Goal: Task Accomplishment & Management: Use online tool/utility

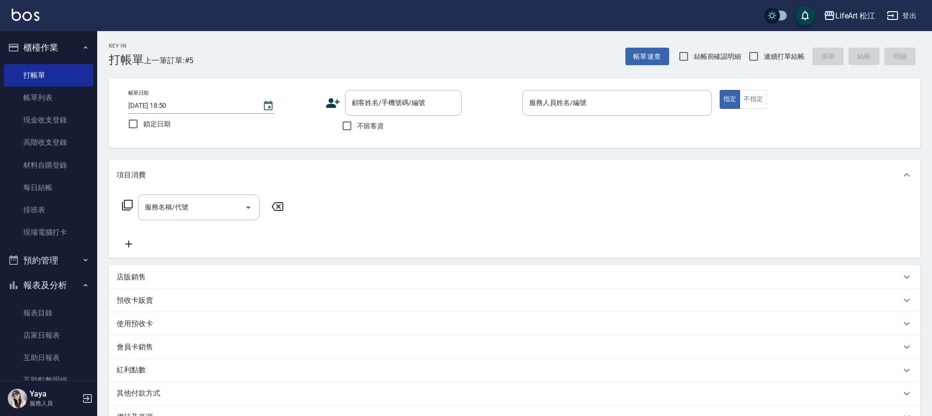
click at [210, 55] on div "Key In 打帳單 上一筆訂單:#5 帳單速查 結帳前確認明細 連續打單結帳 掛單 結帳 明細" at bounding box center [508, 48] width 823 height 35
click at [55, 69] on link "打帳單" at bounding box center [48, 75] width 89 height 22
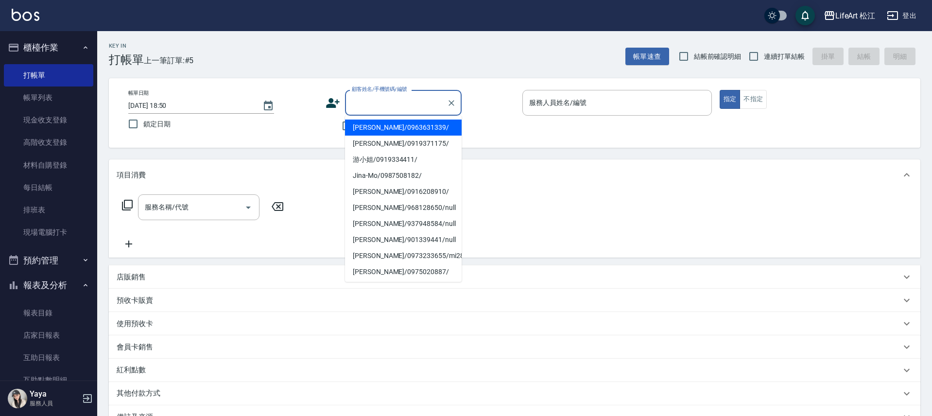
click at [363, 105] on input "顧客姓名/手機號碼/編號" at bounding box center [395, 102] width 93 height 17
type input "c"
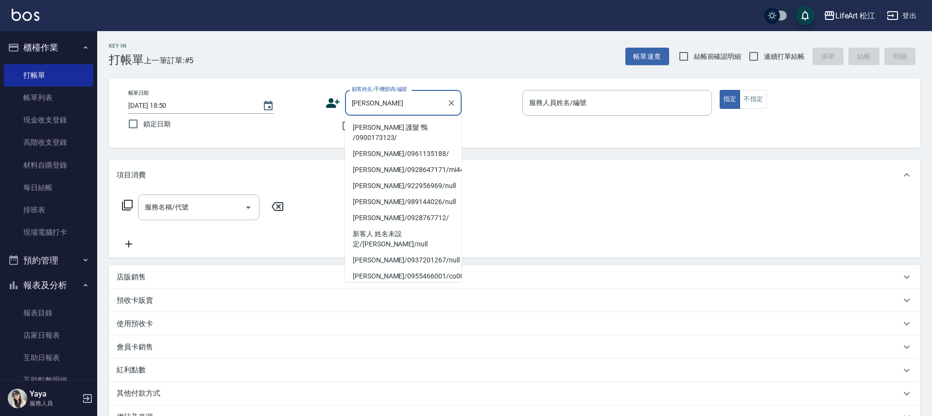
click at [380, 129] on li "[PERSON_NAME] 護髮 鴨 /0900173123/" at bounding box center [403, 133] width 117 height 26
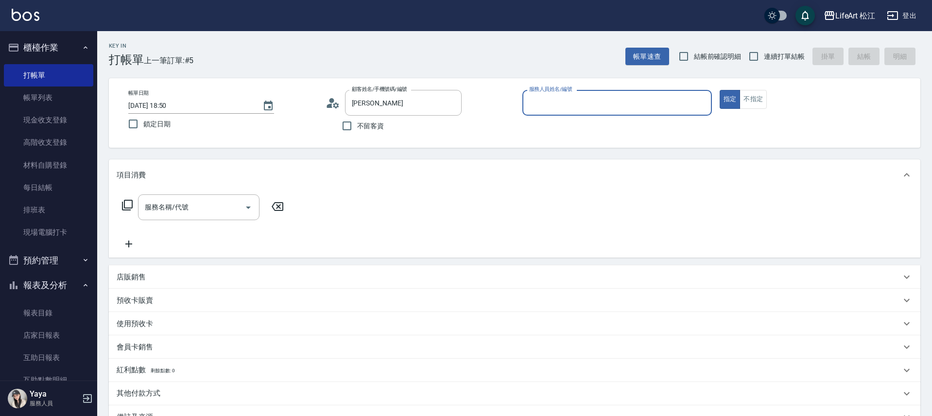
type input "[PERSON_NAME] 護髮 鴨 /0900173123/"
type input "Yaya(無代號)"
click at [187, 206] on div "服務名稱/代號 服務名稱/代號" at bounding box center [198, 207] width 121 height 26
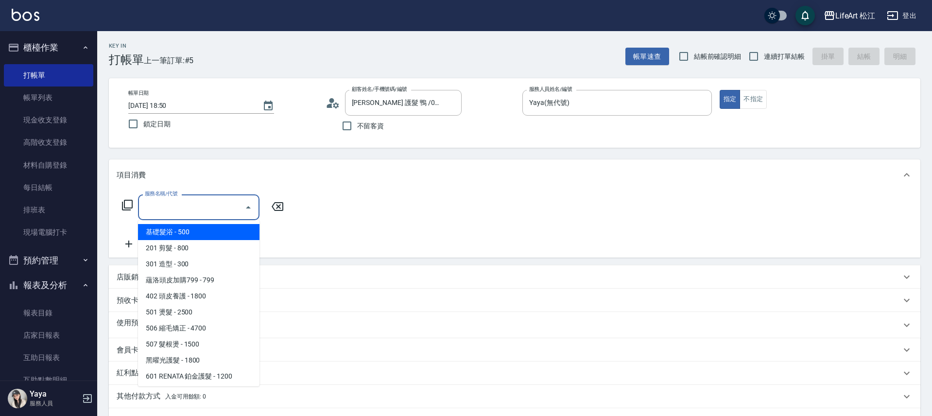
click at [192, 234] on span "基礎髮浴 - 500" at bounding box center [198, 232] width 121 height 16
type input "基礎髮浴 (101)"
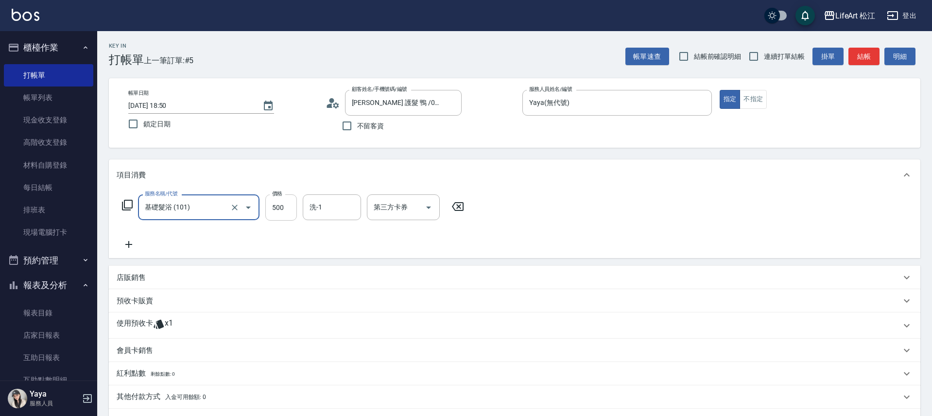
click at [284, 210] on input "500" at bounding box center [281, 207] width 32 height 26
type input "350"
click at [188, 277] on div "店販銷售" at bounding box center [509, 278] width 784 height 10
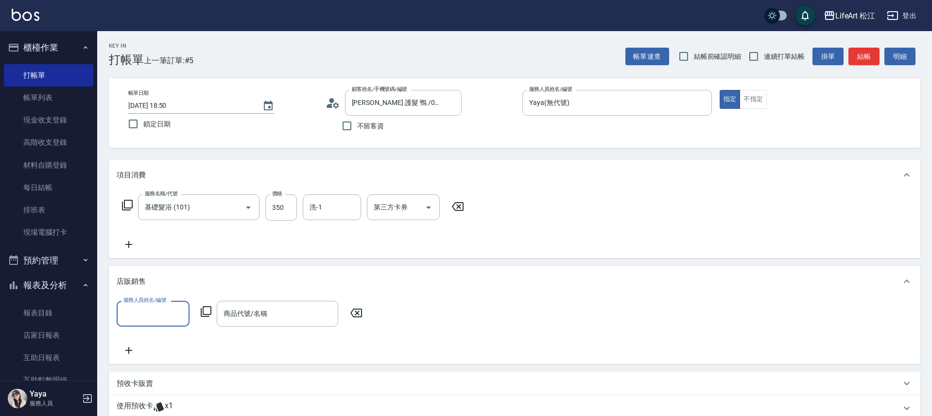
click at [189, 274] on div "店販銷售" at bounding box center [515, 281] width 812 height 31
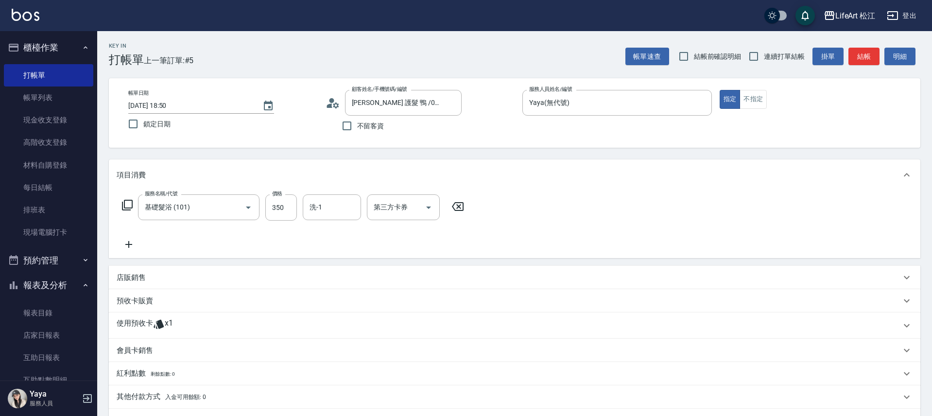
click at [183, 330] on div "使用預收卡 x1" at bounding box center [509, 325] width 784 height 15
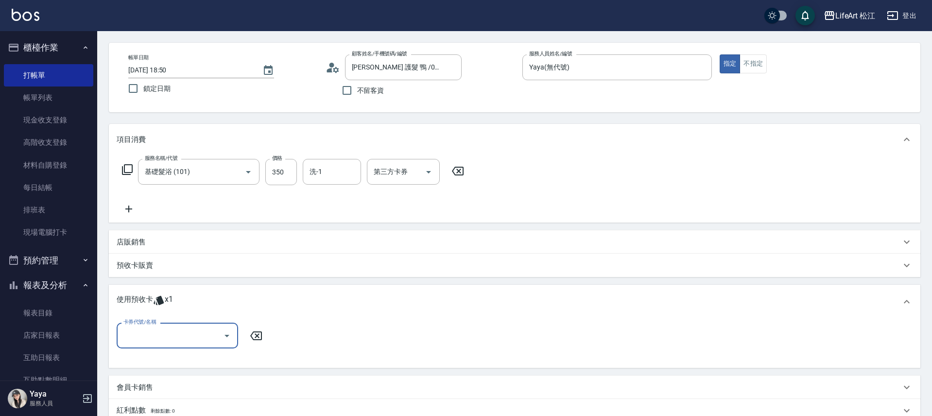
scroll to position [52, 0]
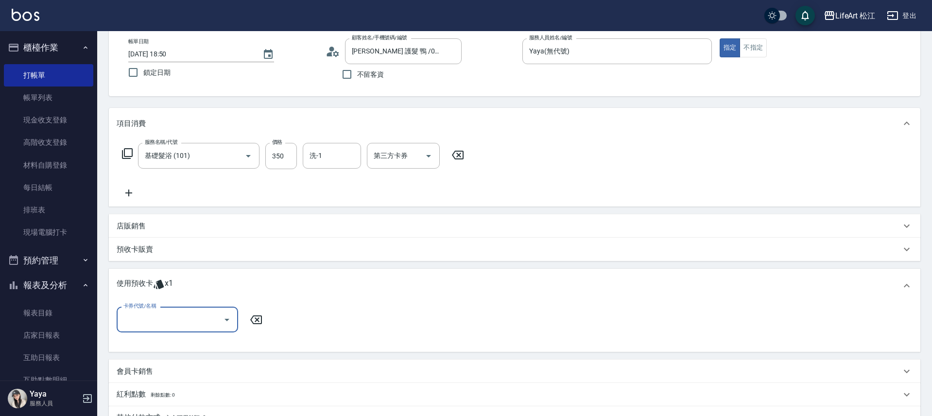
click at [164, 316] on input "卡券代號/名稱" at bounding box center [170, 319] width 98 height 17
click at [167, 351] on div "韓國護髮6次 剩餘1張" at bounding box center [177, 344] width 121 height 16
type input "韓國護髮6次"
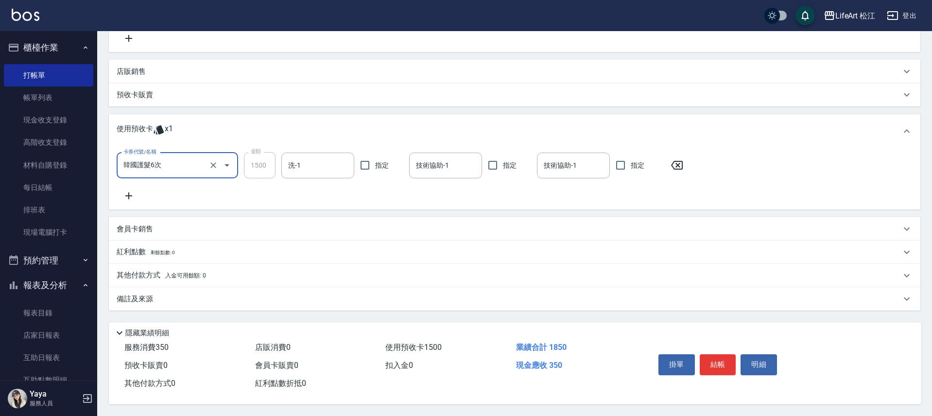
scroll to position [210, 0]
click at [714, 359] on button "結帳" at bounding box center [718, 364] width 36 height 20
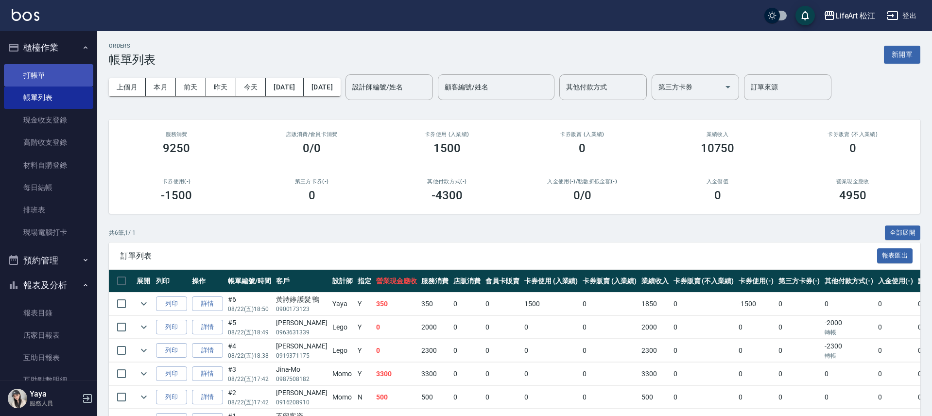
click at [33, 77] on link "打帳單" at bounding box center [48, 75] width 89 height 22
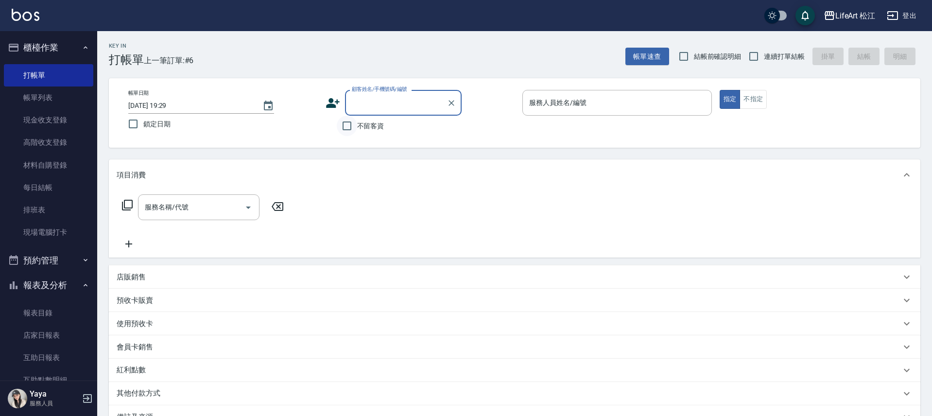
click at [351, 126] on input "不留客資" at bounding box center [347, 126] width 20 height 20
checkbox input "true"
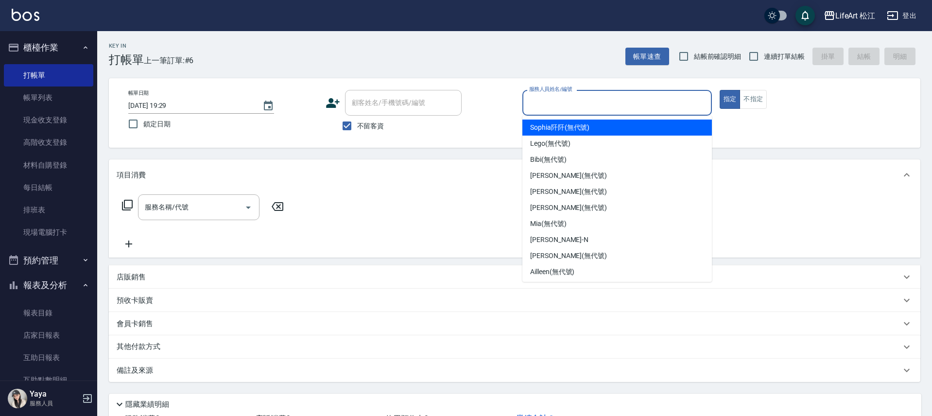
click at [560, 107] on input "服務人員姓名/編號" at bounding box center [617, 102] width 181 height 17
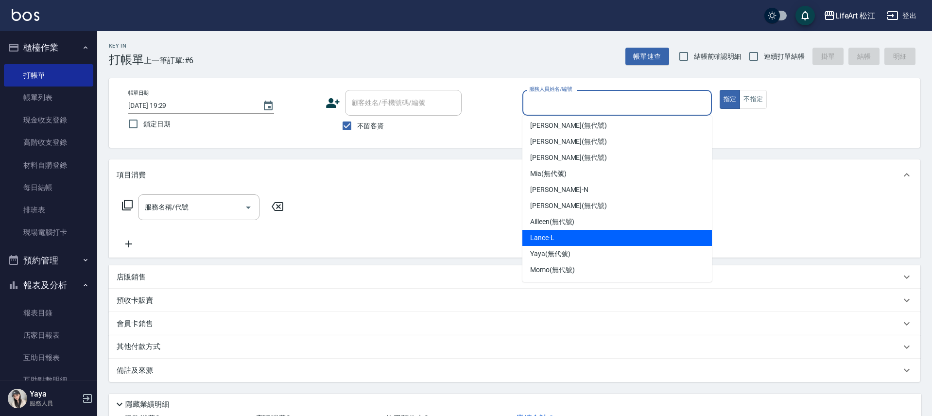
scroll to position [57, 0]
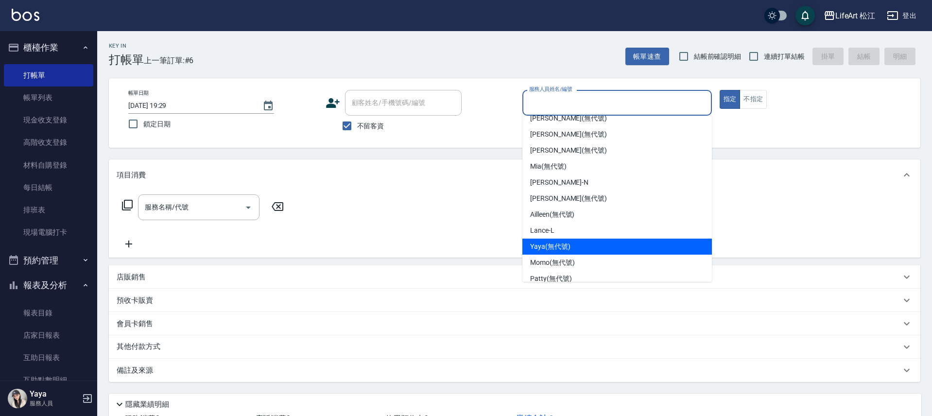
click at [572, 244] on div "Yaya (無代號)" at bounding box center [617, 247] width 190 height 16
type input "Yaya(無代號)"
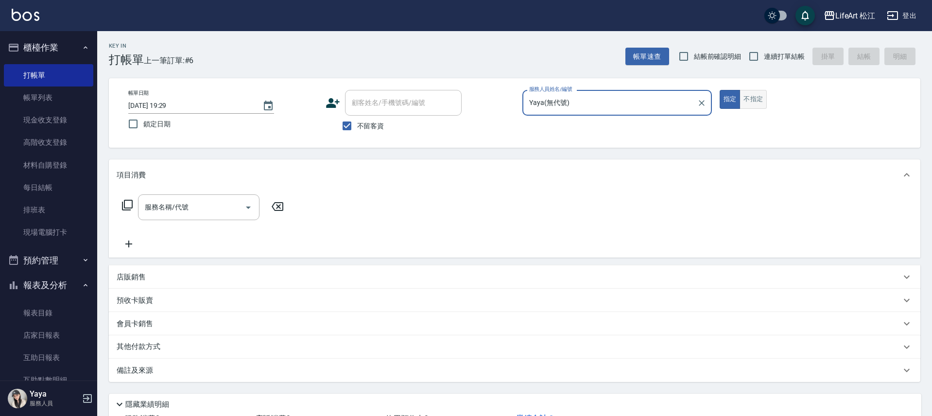
click at [758, 93] on button "不指定" at bounding box center [753, 99] width 27 height 19
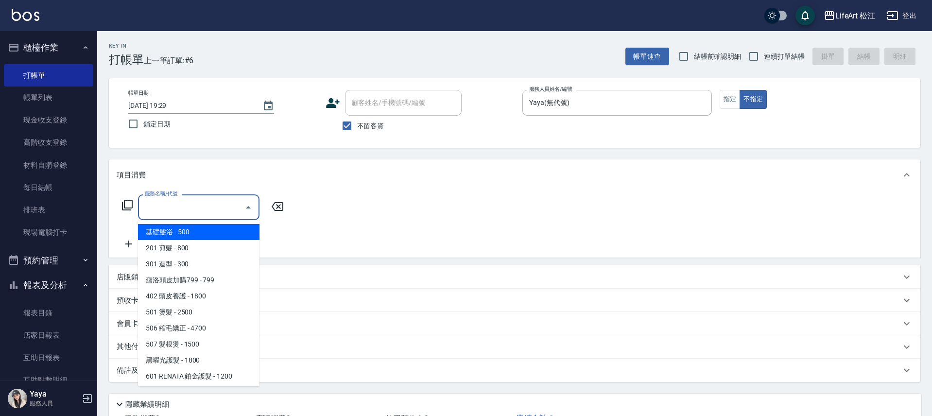
click at [198, 203] on input "服務名稱/代號" at bounding box center [191, 207] width 98 height 17
click at [191, 231] on span "基礎髮浴 - 500" at bounding box center [198, 232] width 121 height 16
type input "基礎髮浴 (101)"
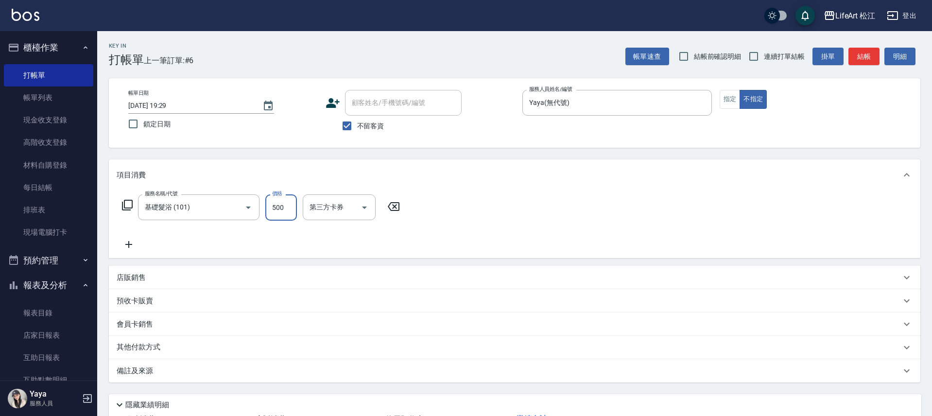
click at [277, 208] on input "500" at bounding box center [281, 207] width 32 height 26
type input "350"
click at [325, 208] on input "洗-1" at bounding box center [332, 207] width 50 height 17
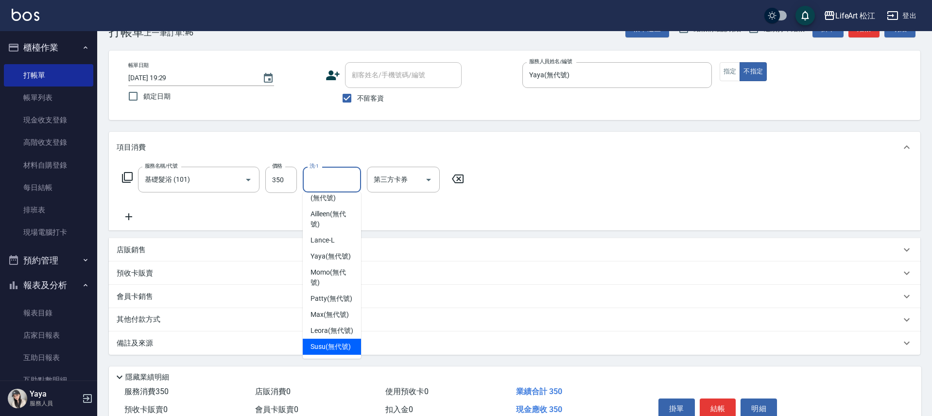
scroll to position [38, 0]
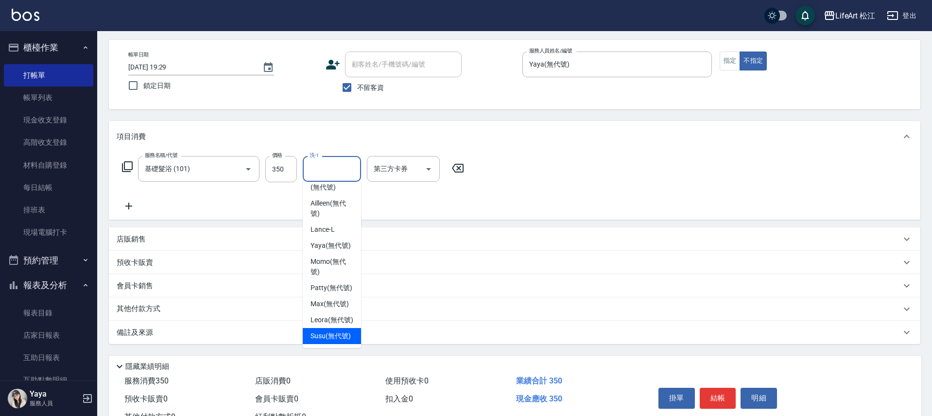
click at [331, 331] on span "Susu (無代號)" at bounding box center [331, 336] width 40 height 10
type input "Susu(無代號)"
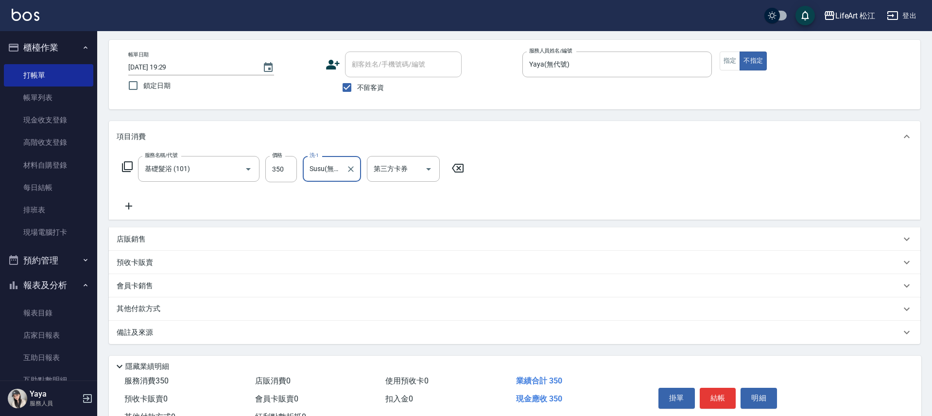
click at [134, 203] on icon at bounding box center [129, 206] width 24 height 12
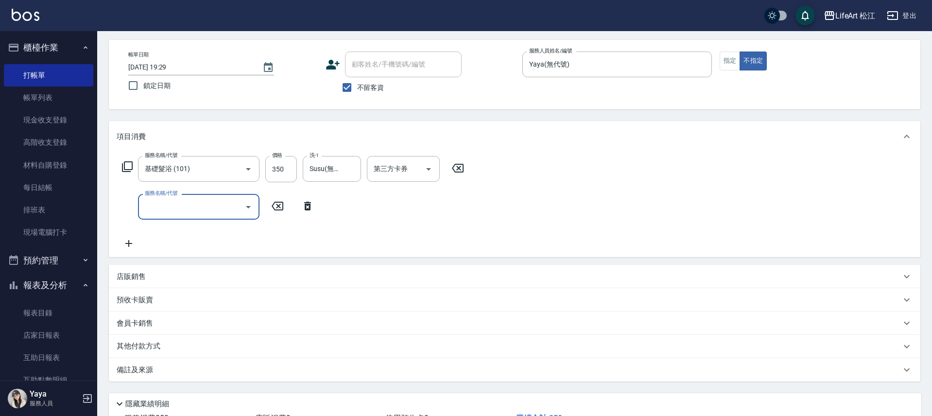
click at [178, 210] on input "服務名稱/代號" at bounding box center [191, 206] width 98 height 17
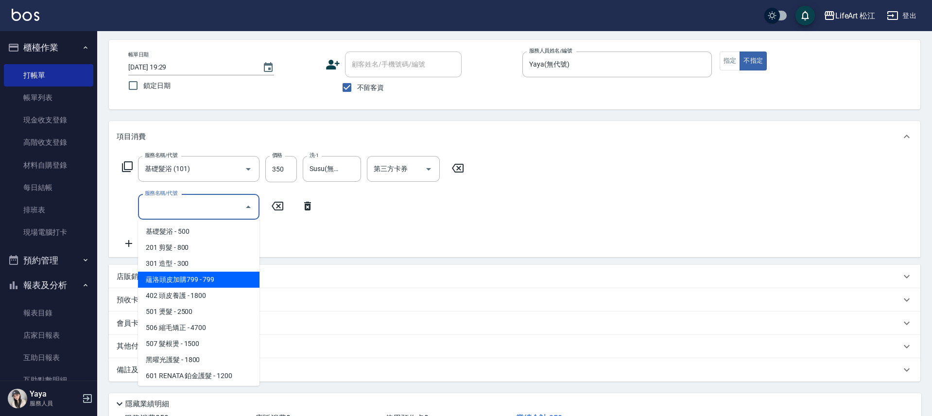
click at [217, 275] on span "蘊洛頭皮加購799 - 799" at bounding box center [198, 280] width 121 height 16
type input "蘊洛頭皮加購799(401)"
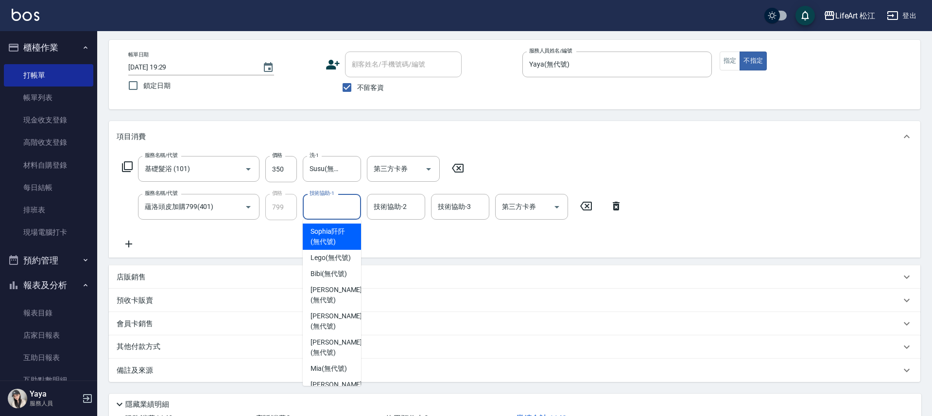
click at [335, 199] on div "技術協助-1 技術協助-1" at bounding box center [332, 207] width 58 height 26
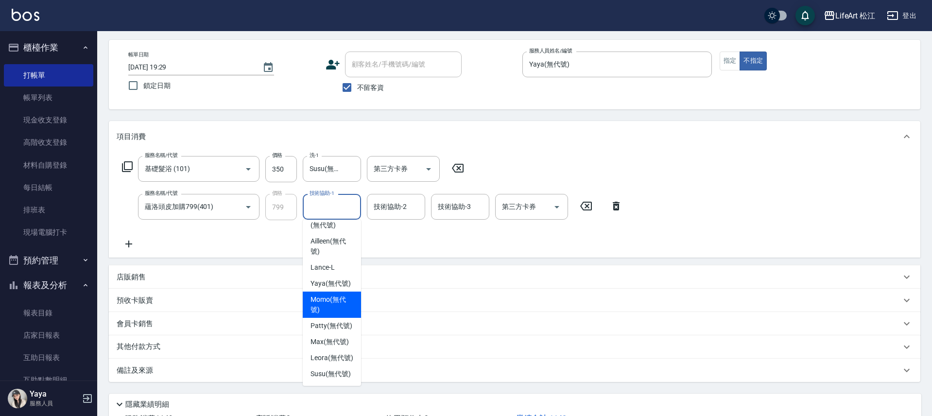
scroll to position [237, 0]
click at [342, 369] on span "Susu (無代號)" at bounding box center [331, 374] width 40 height 10
type input "Susu(無代號)"
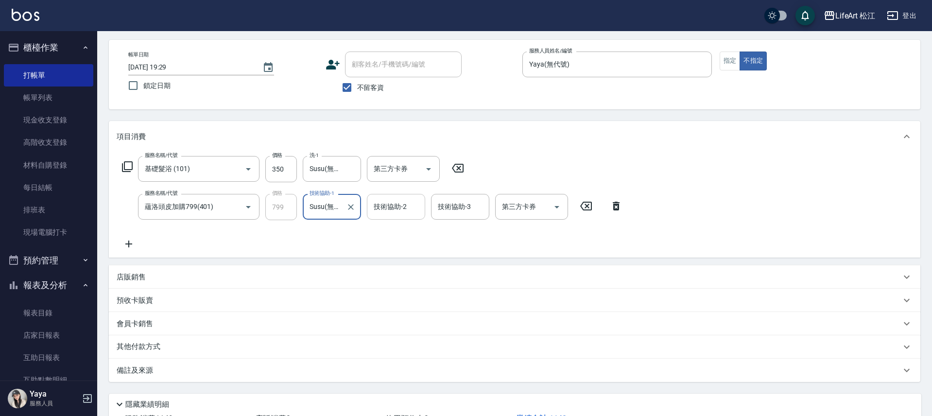
click at [402, 203] on div "技術協助-2 技術協助-2" at bounding box center [396, 207] width 58 height 26
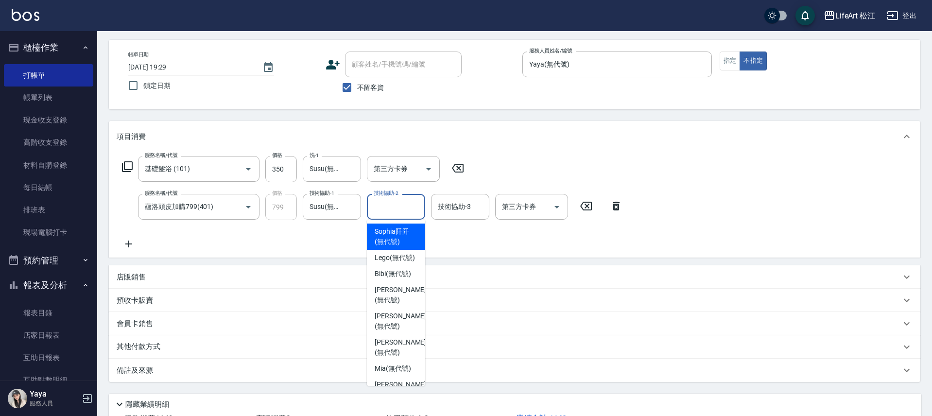
click at [427, 234] on div "服務名稱/代號 基礎髮浴 (101) 服務名稱/代號 價格 350 價格 洗-1 Susu(無代號) 洗-1 第三方卡券 第三方卡券 服務名稱/代號 蘊洛頭皮…" at bounding box center [373, 203] width 512 height 94
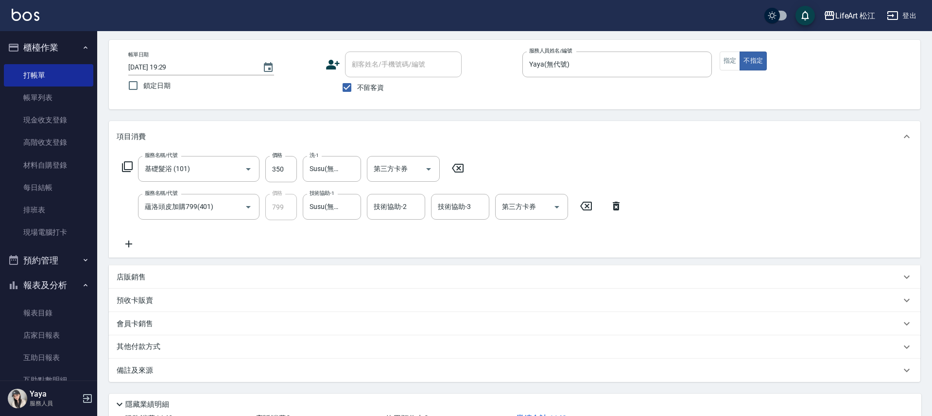
click at [426, 234] on div "服務名稱/代號 基礎髮浴 (101) 服務名稱/代號 價格 350 價格 洗-1 Susu(無代號) 洗-1 第三方卡券 第三方卡券 服務名稱/代號 蘊洛頭皮…" at bounding box center [373, 203] width 512 height 94
click at [402, 205] on input "技術協助-2" at bounding box center [396, 206] width 50 height 17
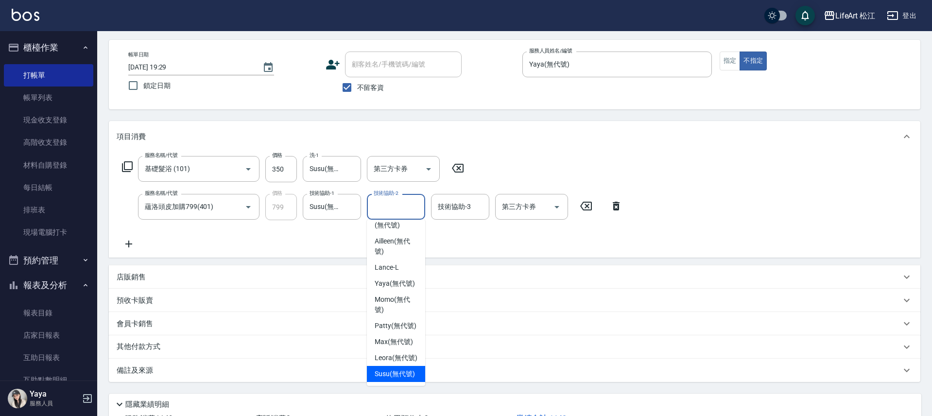
click at [404, 369] on span "Susu (無代號)" at bounding box center [395, 374] width 40 height 10
type input "Susu(無代號)"
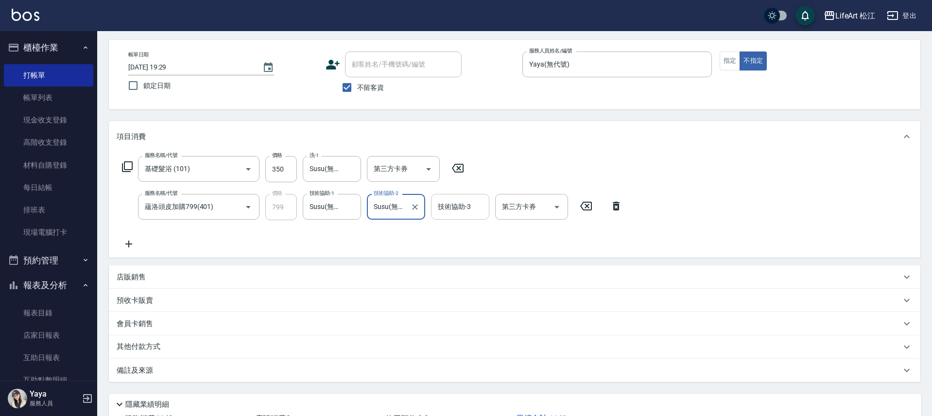
click at [465, 207] on div "技術協助-3 技術協助-3" at bounding box center [460, 207] width 58 height 26
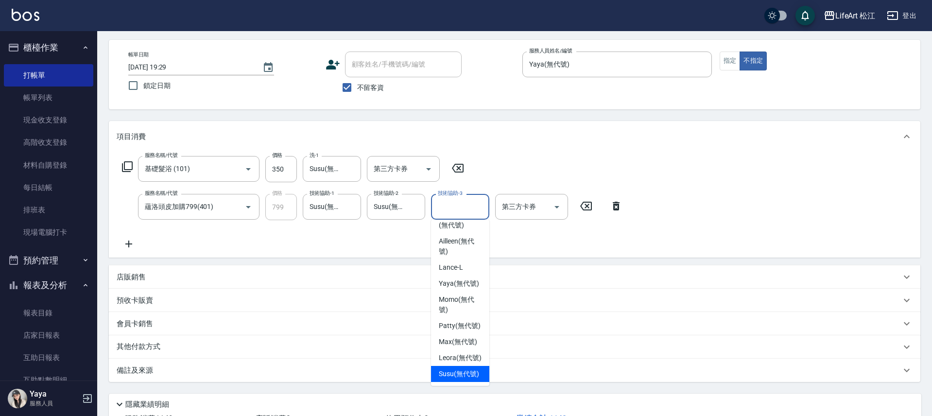
click at [456, 369] on span "Susu (無代號)" at bounding box center [459, 374] width 40 height 10
type input "Susu(無代號)"
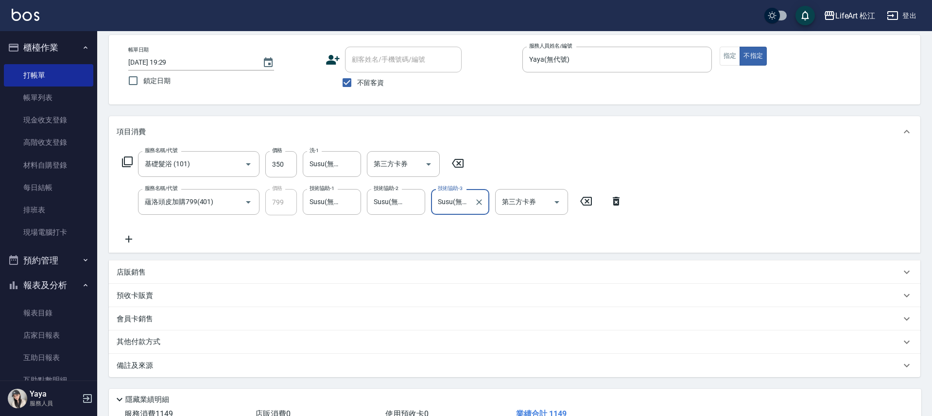
scroll to position [114, 0]
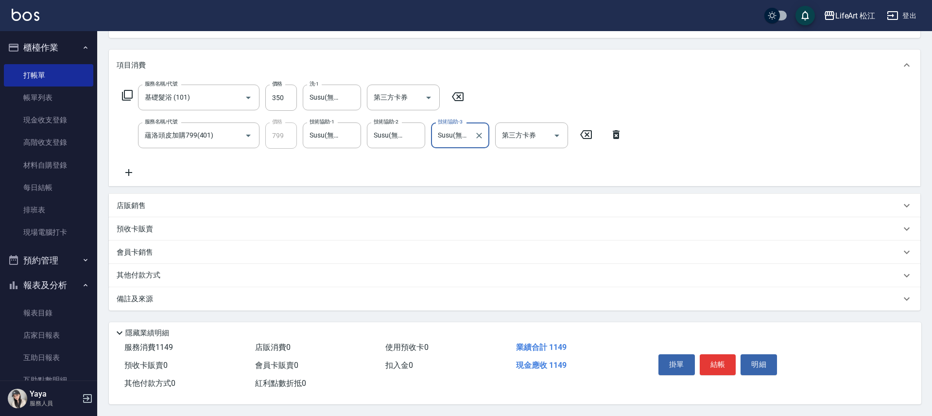
click at [283, 300] on div "備註及來源" at bounding box center [515, 298] width 812 height 23
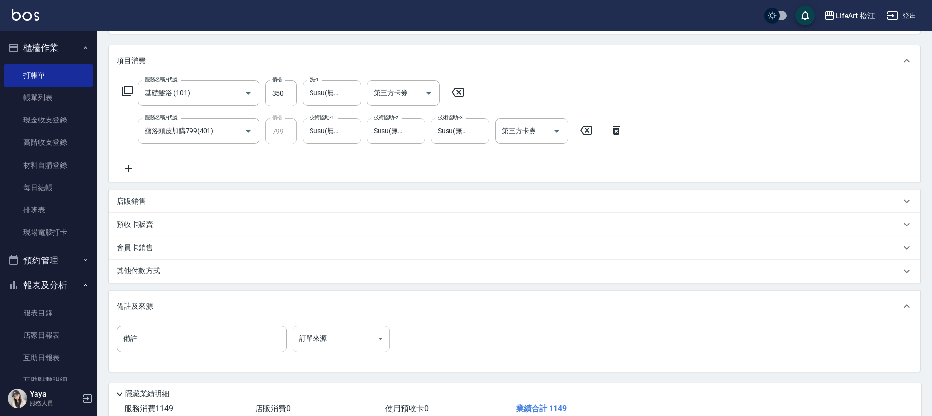
click at [311, 336] on body "LifeArt 松江 登出 櫃檯作業 打帳單 帳單列表 現金收支登錄 高階收支登錄 材料自購登錄 每日結帳 排班表 現場電腦打卡 預約管理 預約管理 單日預約…" at bounding box center [466, 181] width 932 height 591
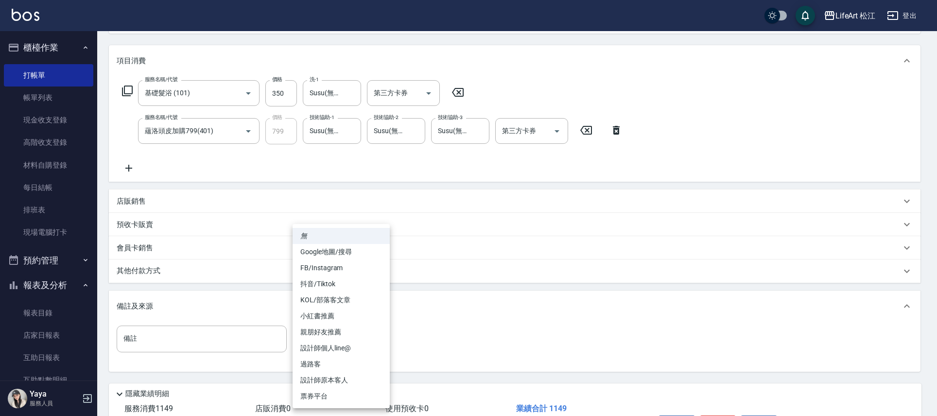
click at [425, 286] on div at bounding box center [468, 208] width 937 height 416
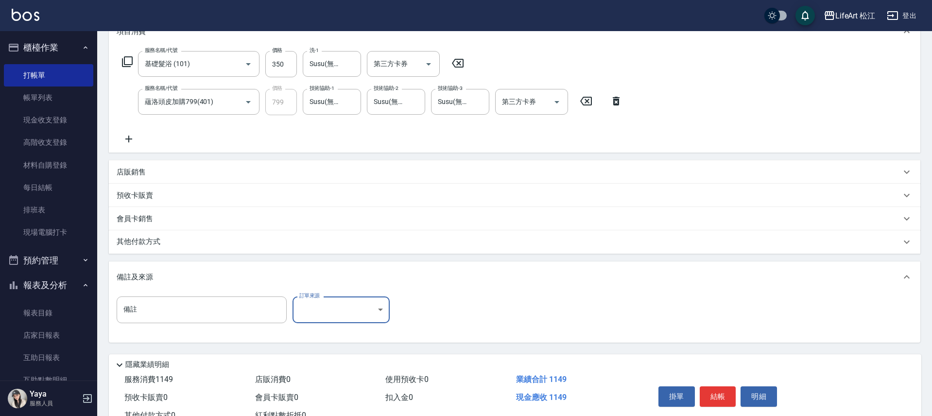
scroll to position [180, 0]
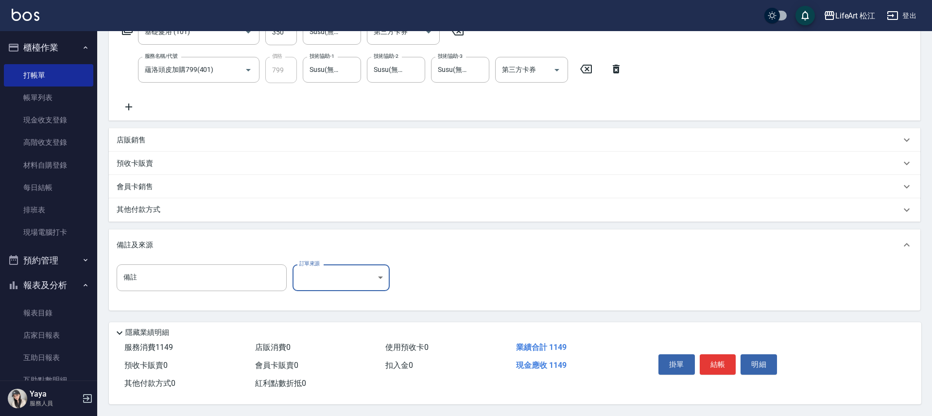
click at [207, 206] on div "其他付款方式" at bounding box center [509, 210] width 784 height 11
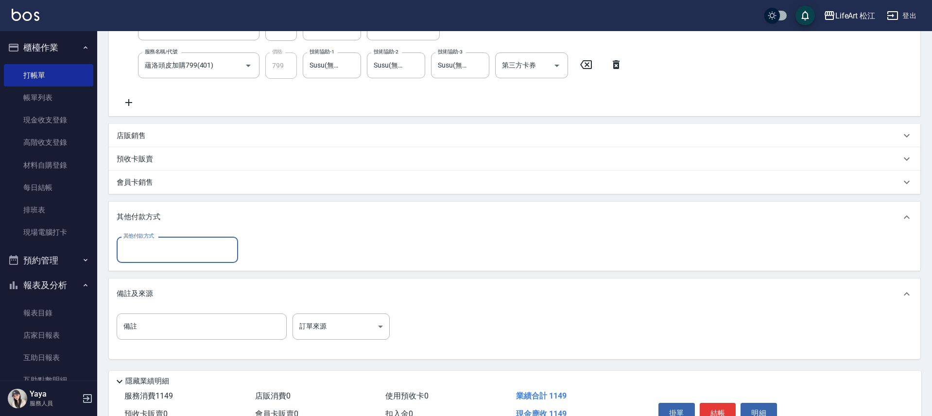
scroll to position [0, 0]
click at [182, 258] on input "其他付款方式" at bounding box center [177, 249] width 113 height 17
click at [159, 276] on span "轉帳" at bounding box center [177, 275] width 121 height 16
type input "轉帳"
click at [281, 247] on input "0" at bounding box center [280, 250] width 73 height 26
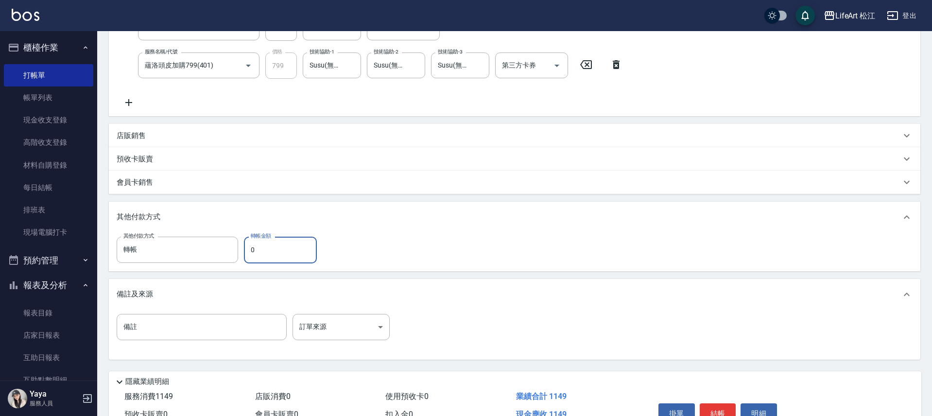
click at [281, 247] on input "0" at bounding box center [280, 250] width 73 height 26
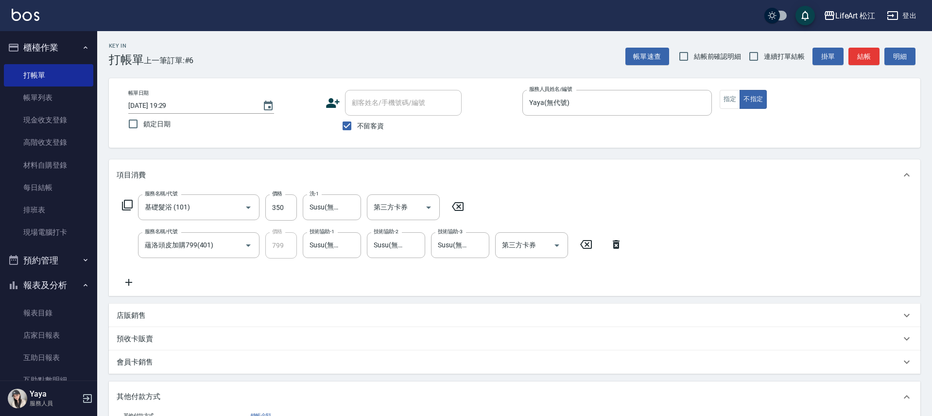
scroll to position [233, 0]
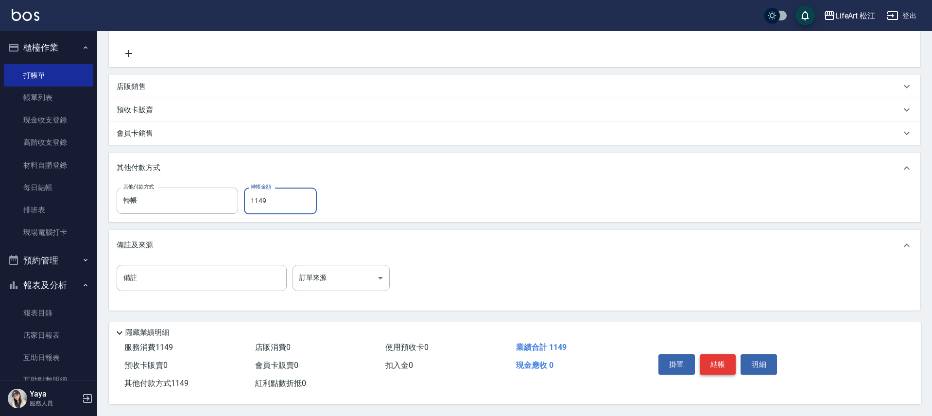
type input "1149"
click at [715, 365] on button "結帳" at bounding box center [718, 364] width 36 height 20
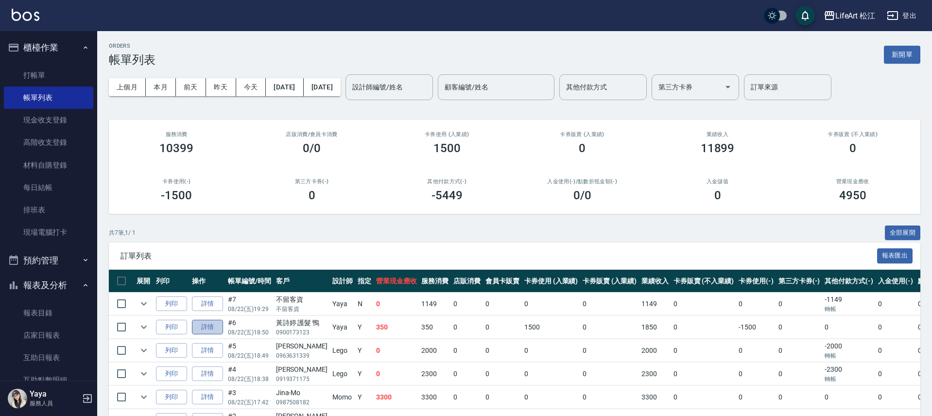
click at [214, 328] on link "詳情" at bounding box center [207, 327] width 31 height 15
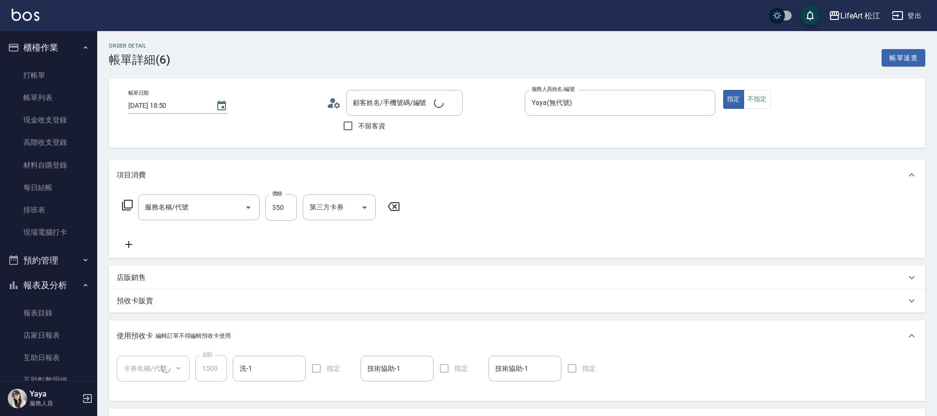
type input "[DATE] 18:50"
type input "Yaya(無代號)"
type input "基礎髮浴 (101)"
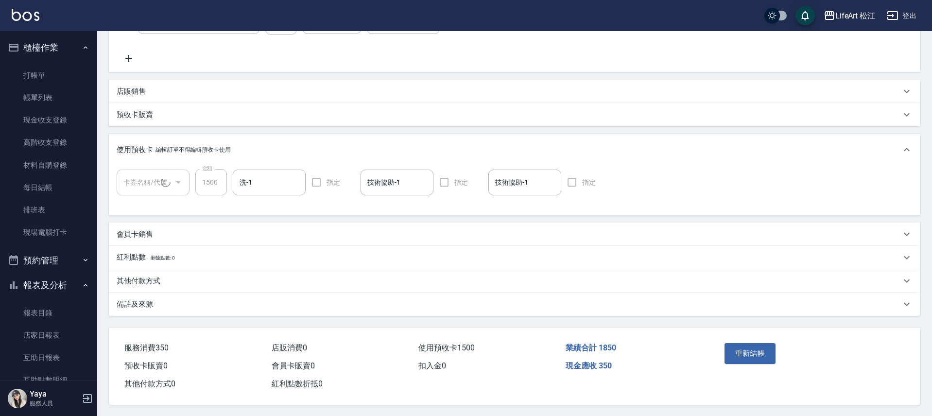
type input "[PERSON_NAME] 護髮 鴨 /0900173123/"
type input "韓國護髮6次(1/1)"
click at [149, 299] on p "備註及來源" at bounding box center [135, 304] width 36 height 10
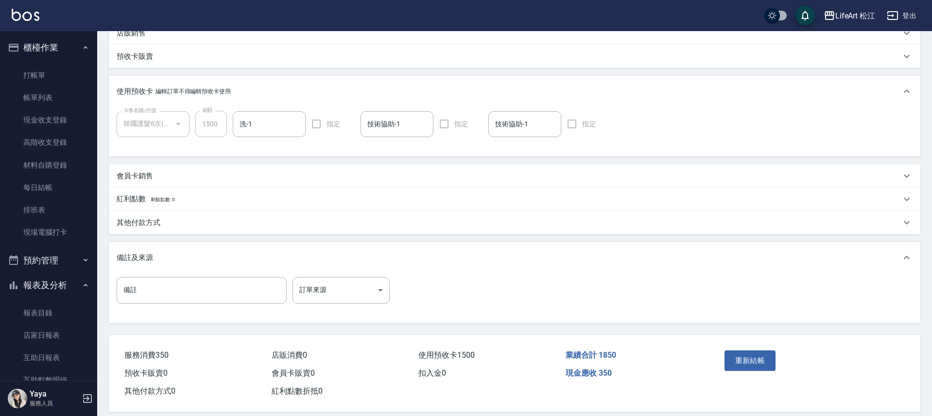
scroll to position [257, 0]
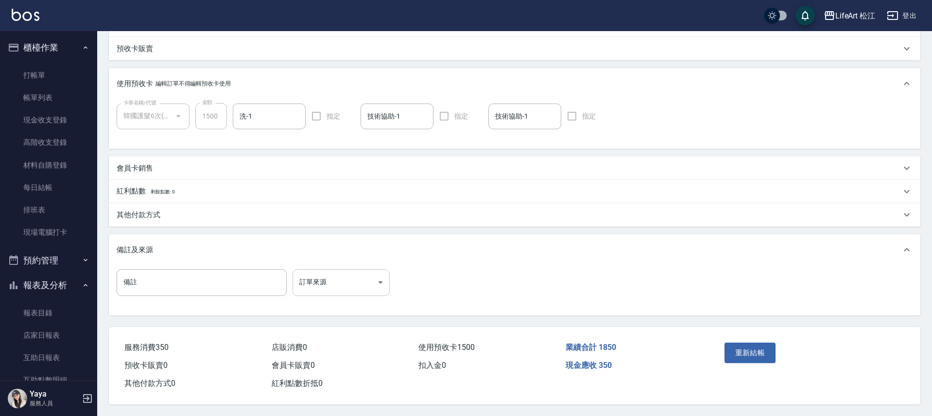
click at [312, 289] on body "LifeArt 松江 登出 櫃檯作業 打帳單 帳單列表 現金收支登錄 高階收支登錄 材料自購登錄 每日結帳 排班表 現場電腦打卡 預約管理 預約管理 單日預約…" at bounding box center [466, 82] width 932 height 668
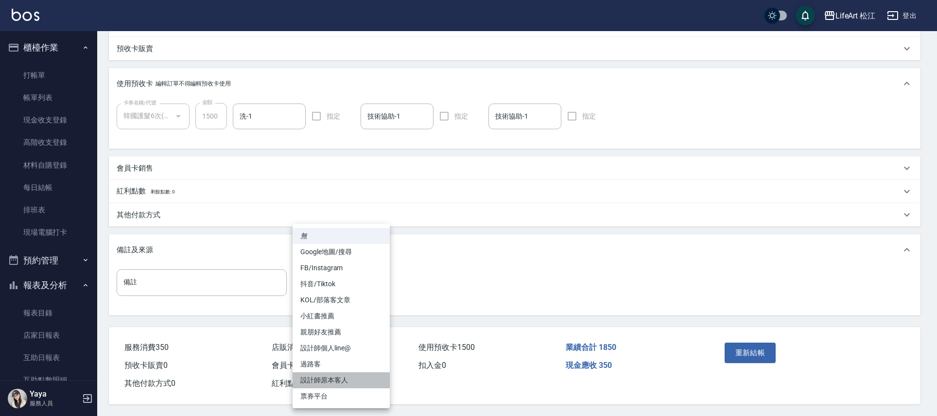
click at [349, 377] on li "設計師原本客人" at bounding box center [341, 380] width 97 height 16
type input "設計師原本客人"
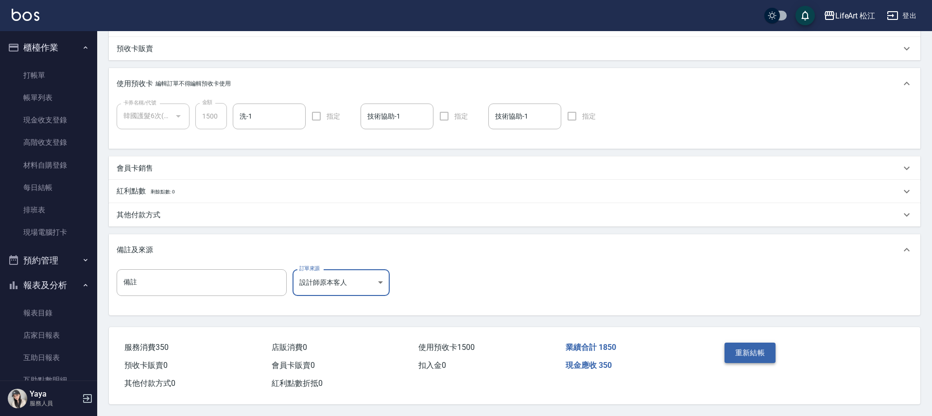
click at [729, 349] on button "重新結帳" at bounding box center [751, 353] width 52 height 20
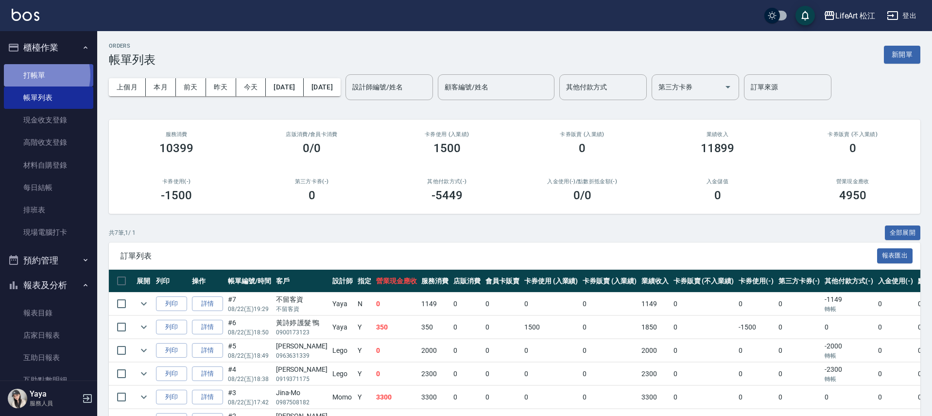
click at [36, 75] on link "打帳單" at bounding box center [48, 75] width 89 height 22
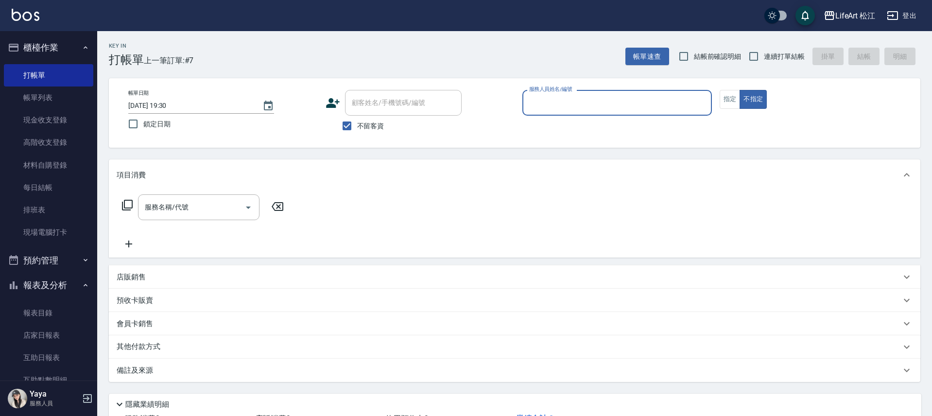
click at [367, 126] on span "不留客資" at bounding box center [370, 126] width 27 height 10
click at [357, 126] on input "不留客資" at bounding box center [347, 126] width 20 height 20
checkbox input "false"
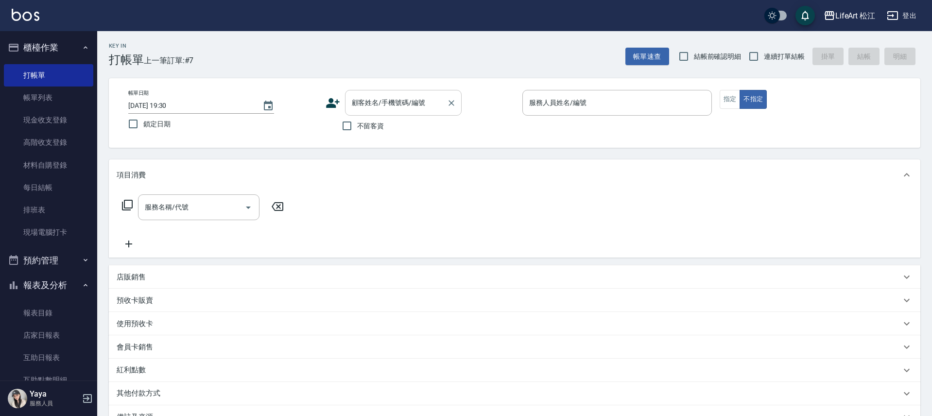
click at [364, 102] on div "顧客姓名/手機號碼/編號 顧客姓名/手機號碼/編號" at bounding box center [403, 103] width 117 height 26
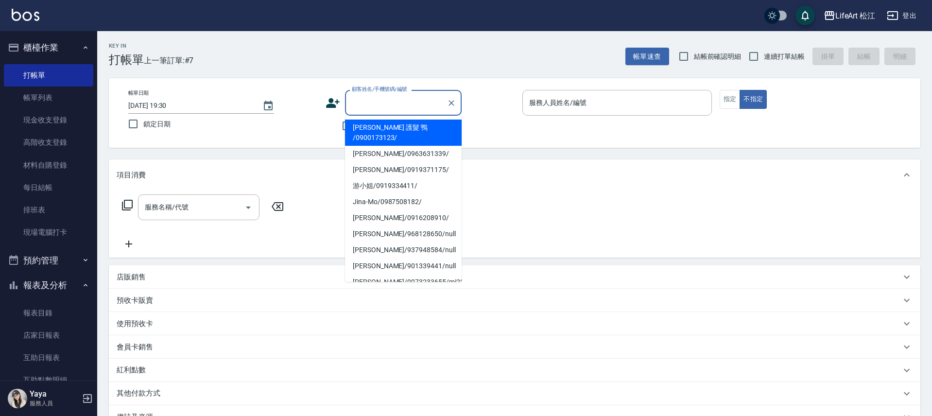
type input "x"
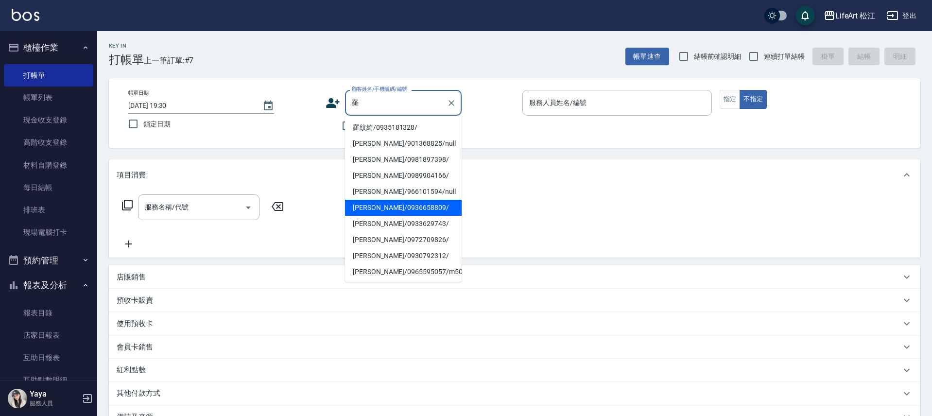
click at [398, 211] on li "[PERSON_NAME]/0936658809/" at bounding box center [403, 208] width 117 height 16
type input "[PERSON_NAME]/0936658809/"
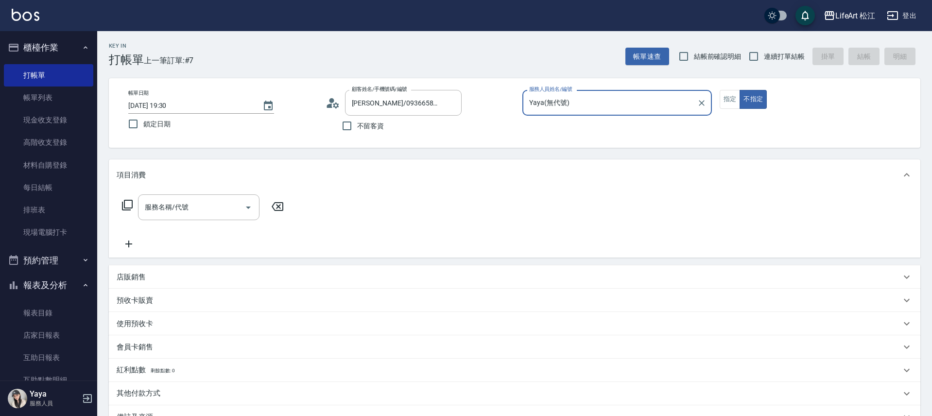
type input "Yaya(無代號)"
click at [735, 98] on button "指定" at bounding box center [730, 99] width 21 height 19
click at [161, 211] on div "服務名稱/代號 服務名稱/代號" at bounding box center [198, 207] width 121 height 26
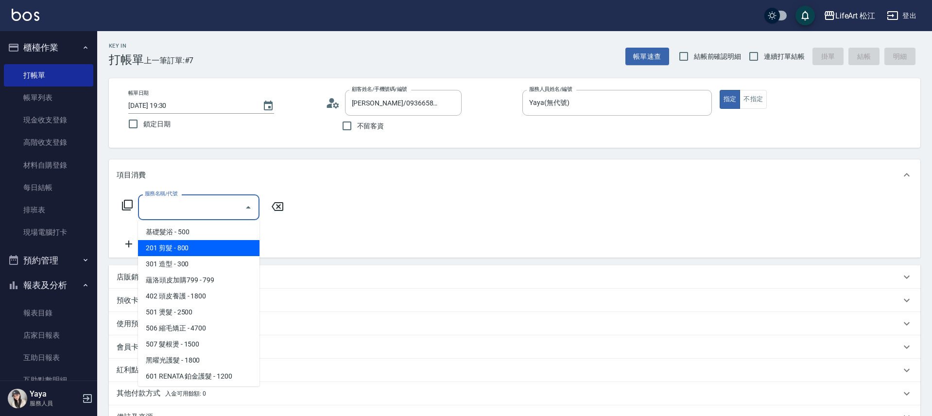
click at [179, 246] on span "201 剪髮 - 800" at bounding box center [198, 248] width 121 height 16
type input "201 剪髮(201)"
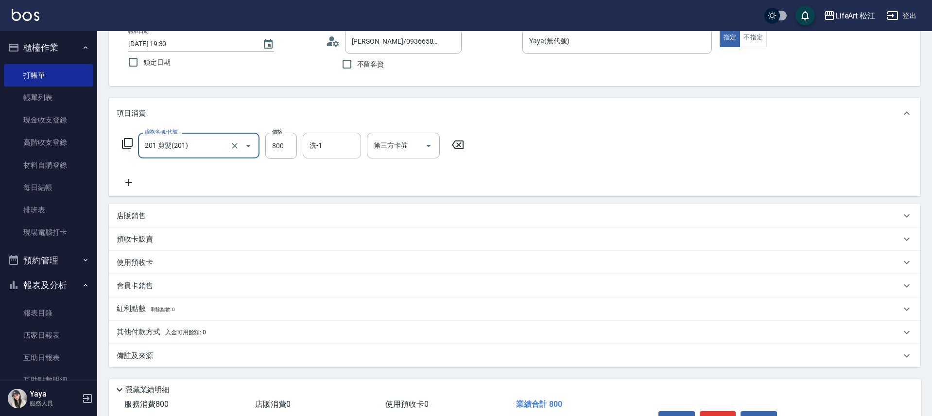
scroll to position [123, 0]
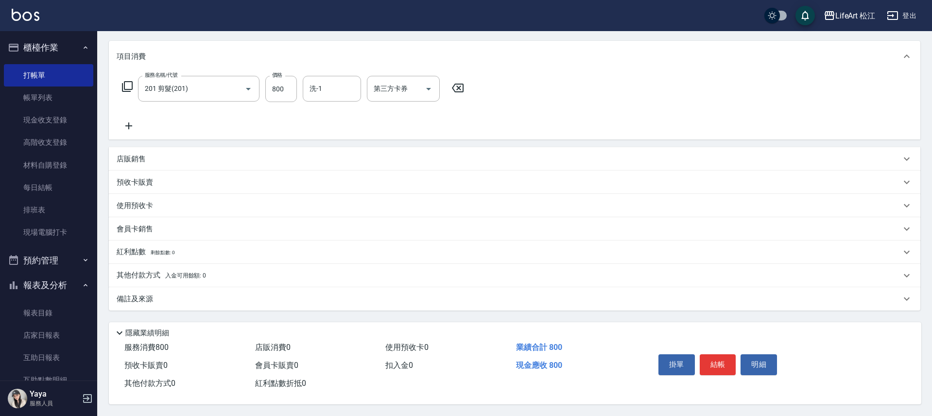
click at [172, 294] on div "備註及來源" at bounding box center [509, 299] width 784 height 10
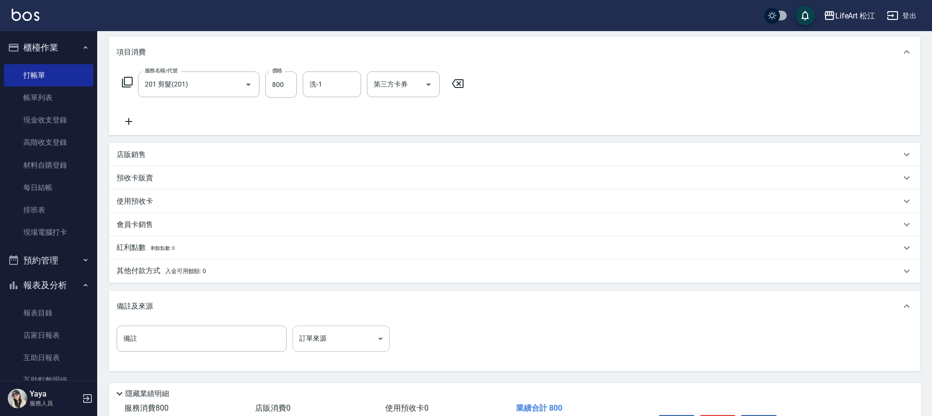
click at [355, 347] on body "LifeArt 松江 登出 櫃檯作業 打帳單 帳單列表 現金收支登錄 高階收支登錄 材料自購登錄 每日結帳 排班表 現場電腦打卡 預約管理 預約管理 單日預約…" at bounding box center [466, 177] width 932 height 600
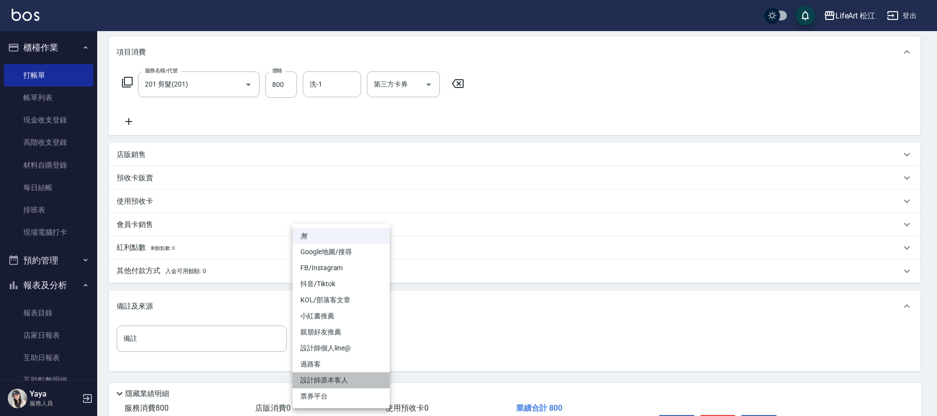
click at [354, 375] on li "設計師原本客人" at bounding box center [341, 380] width 97 height 16
type input "設計師原本客人"
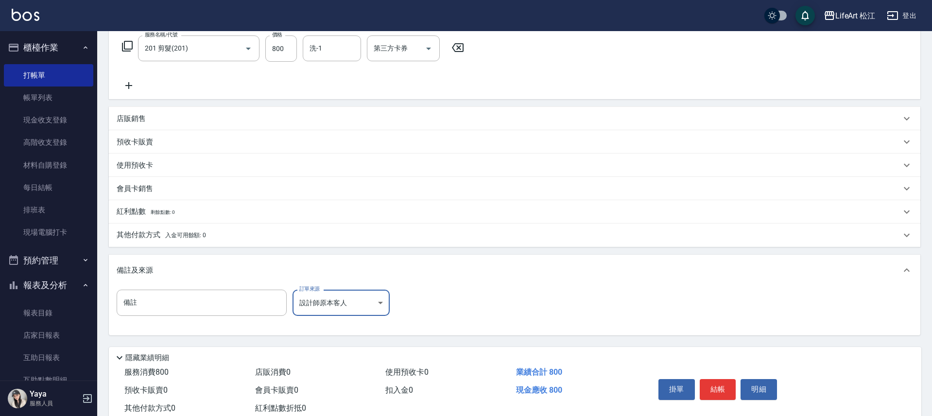
scroll to position [188, 0]
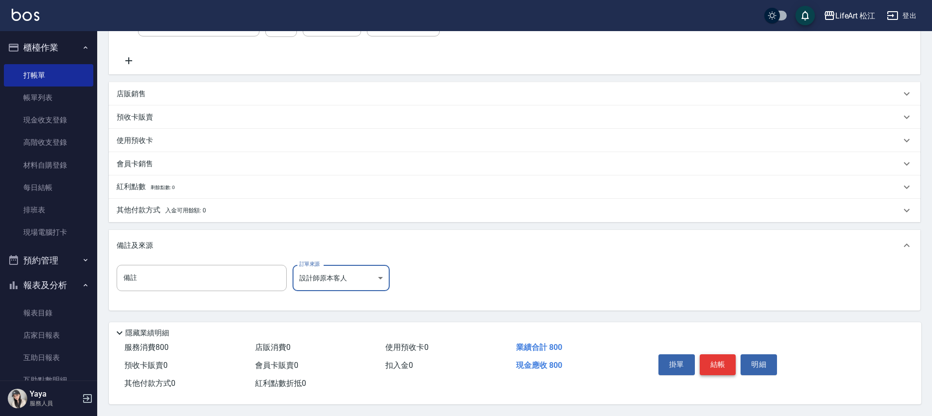
click at [711, 359] on button "結帳" at bounding box center [718, 364] width 36 height 20
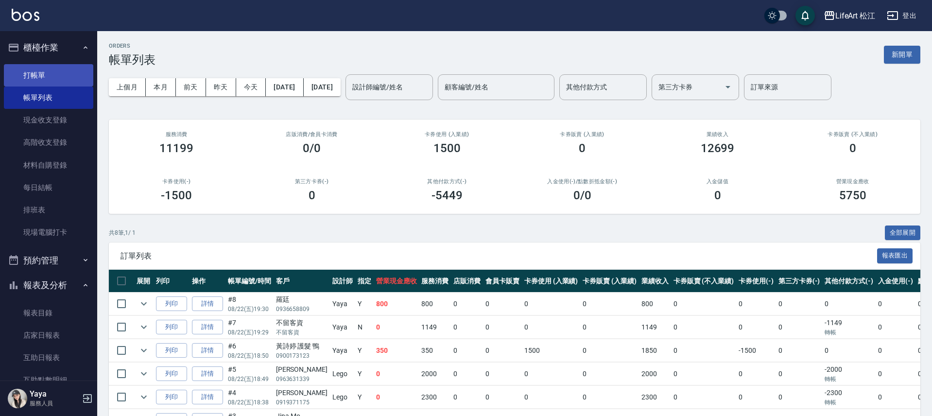
click at [75, 78] on link "打帳單" at bounding box center [48, 75] width 89 height 22
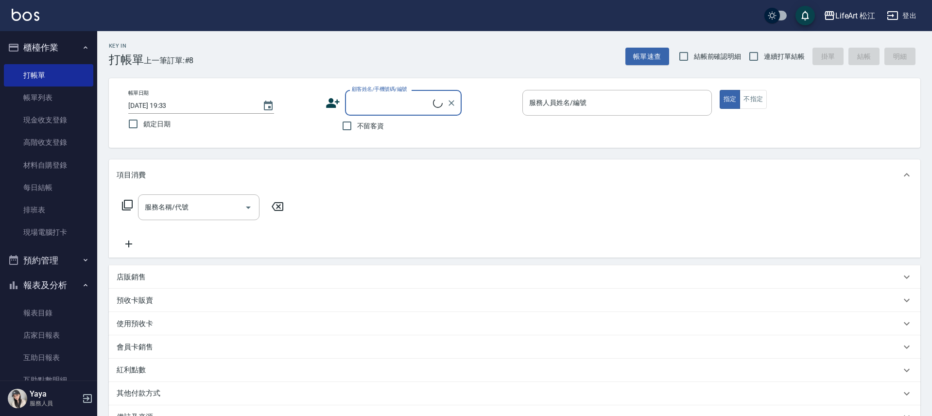
click at [327, 106] on icon at bounding box center [333, 103] width 14 height 10
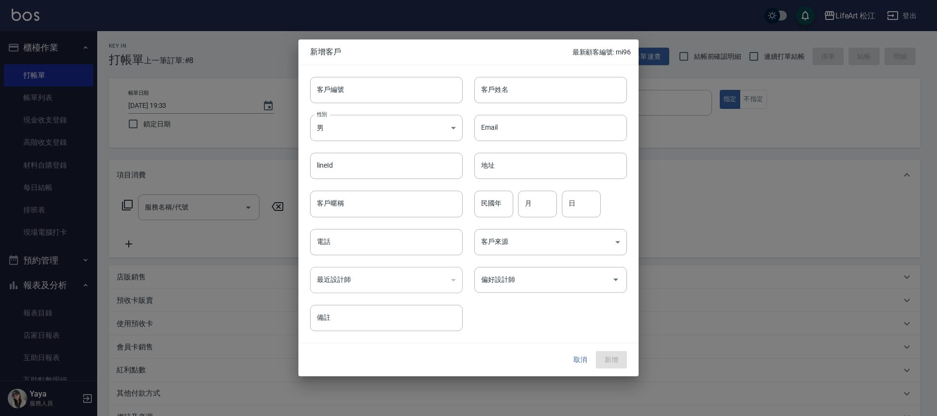
click at [382, 106] on div "性別 男 [DEMOGRAPHIC_DATA] 性別" at bounding box center [380, 122] width 164 height 38
click at [476, 89] on input "客戶姓名" at bounding box center [550, 90] width 153 height 26
type input "[PERSON_NAME]"
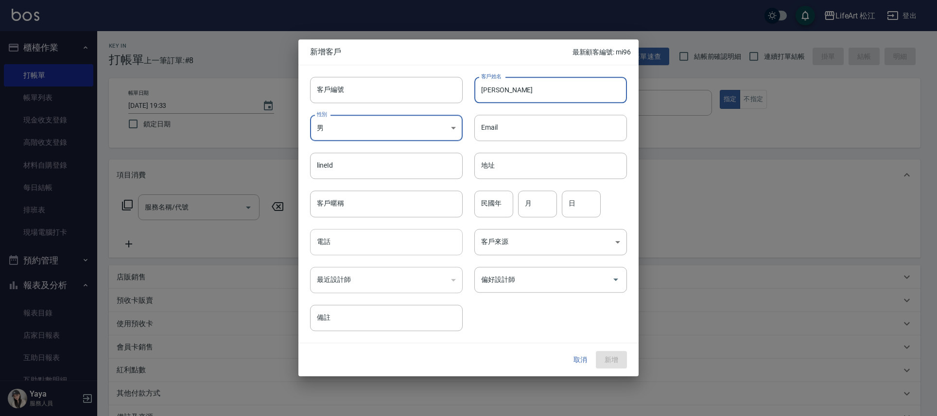
click at [358, 242] on input "電話" at bounding box center [386, 242] width 153 height 26
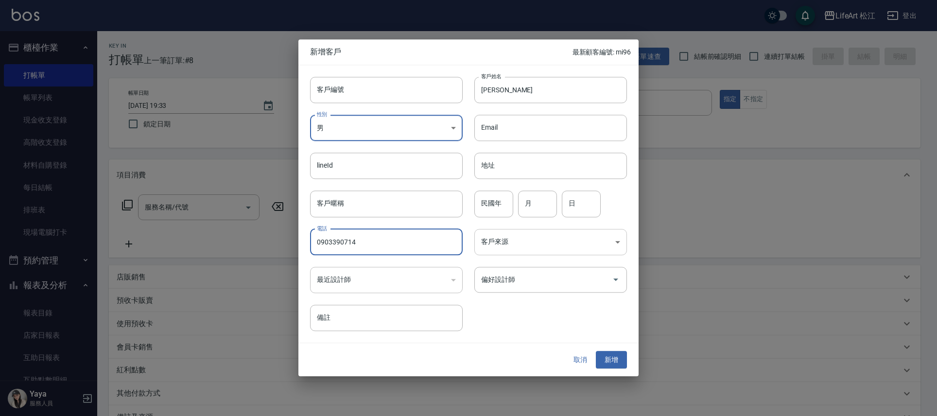
type input "0903390714"
click at [554, 245] on body "LifeArt 松江 登出 櫃檯作業 打帳單 帳單列表 現金收支登錄 高階收支登錄 材料自購登錄 每日結帳 排班表 現場電腦打卡 預約管理 預約管理 單日預約…" at bounding box center [468, 267] width 937 height 534
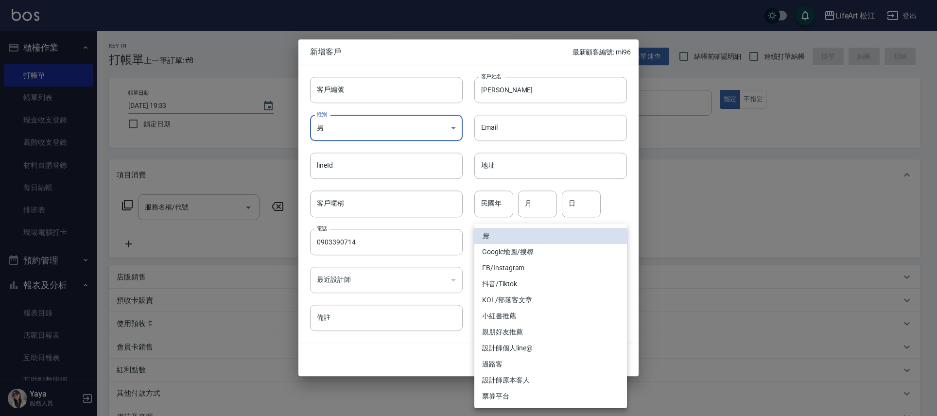
click at [548, 264] on li "FB/Instagram" at bounding box center [550, 268] width 153 height 16
type input "FB/Instagram"
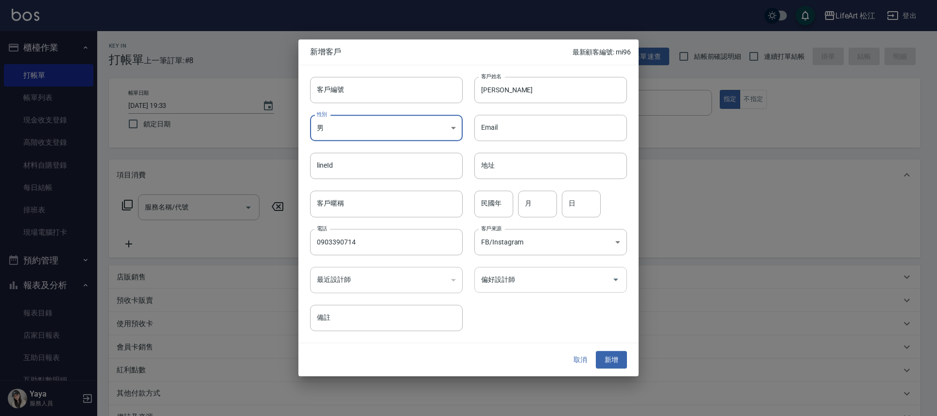
click at [550, 277] on input "偏好設計師" at bounding box center [543, 279] width 129 height 17
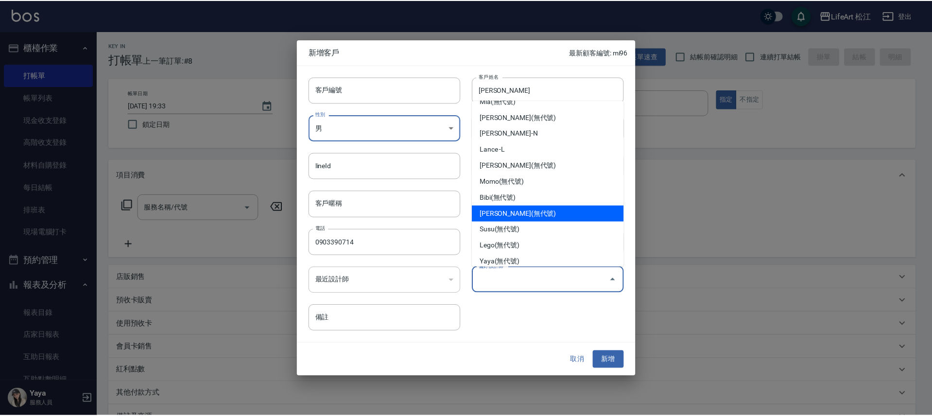
scroll to position [114, 0]
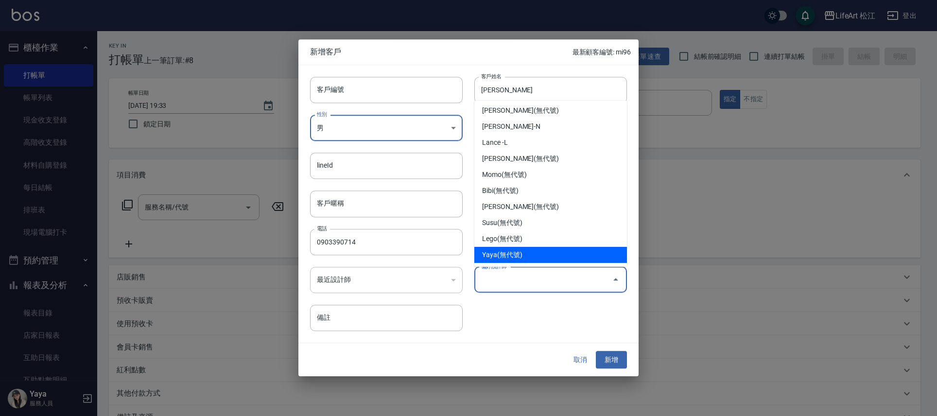
click at [537, 249] on li "Yaya(無代號)" at bounding box center [550, 255] width 153 height 16
type input "Yaya"
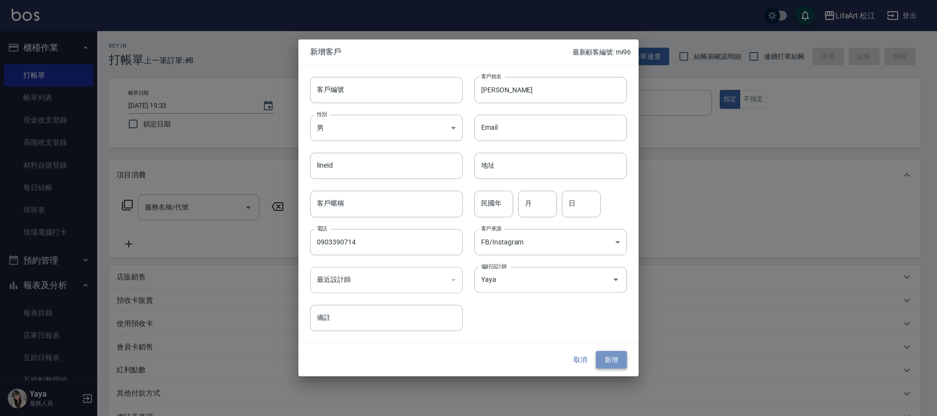
click at [610, 361] on button "新增" at bounding box center [611, 360] width 31 height 18
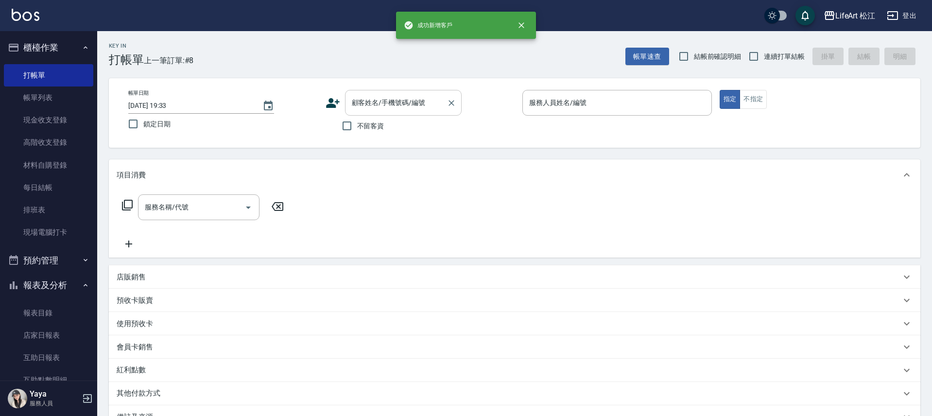
click at [397, 106] on input "顧客姓名/手機號碼/編號" at bounding box center [395, 102] width 93 height 17
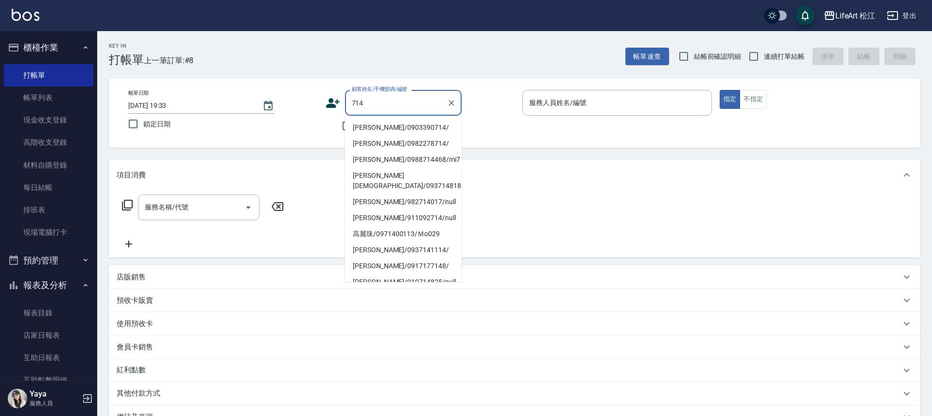
click at [398, 128] on li "[PERSON_NAME]/0903390714/" at bounding box center [403, 128] width 117 height 16
type input "[PERSON_NAME]/0903390714/"
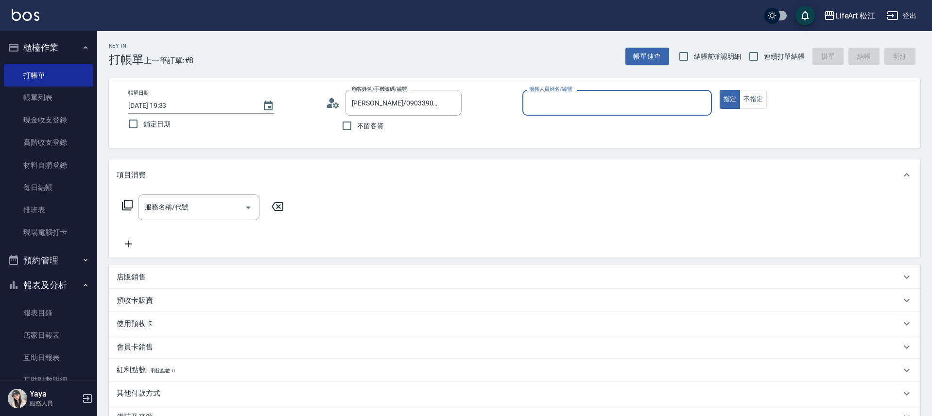
type input "Yaya(無代號)"
click at [186, 205] on div "服務名稱/代號 服務名稱/代號" at bounding box center [198, 207] width 121 height 26
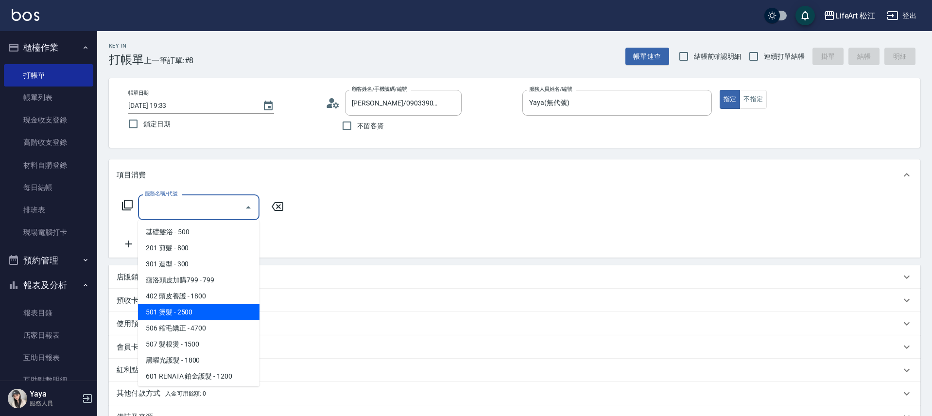
click at [196, 310] on span "501 燙髮 - 2500" at bounding box center [198, 312] width 121 height 16
type input "501 燙髮(501)"
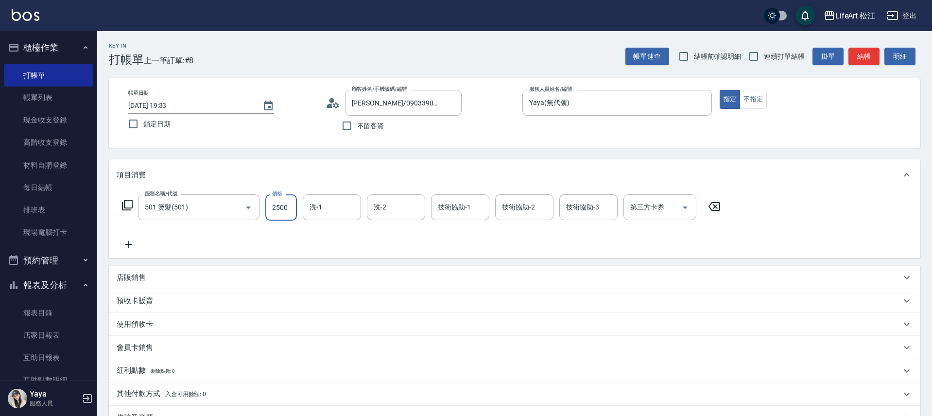
click at [284, 209] on input "2500" at bounding box center [281, 207] width 32 height 26
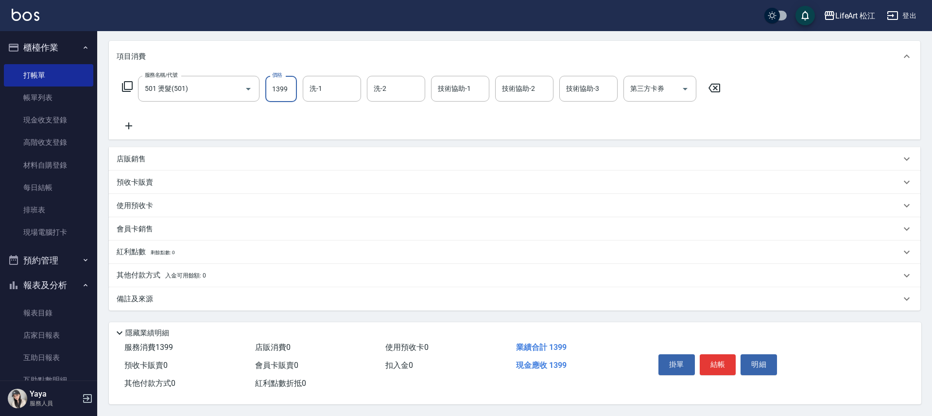
scroll to position [123, 0]
type input "1399"
click at [217, 288] on div "備註及來源" at bounding box center [515, 298] width 812 height 23
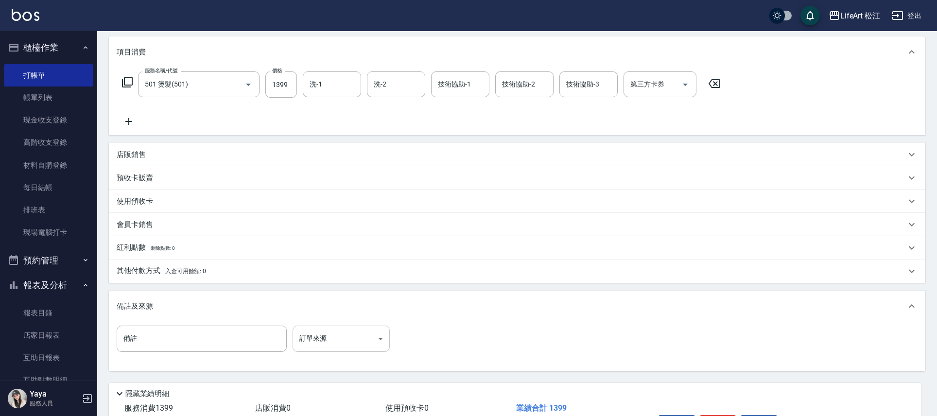
click at [325, 336] on body "LifeArt 松江 登出 櫃檯作業 打帳單 帳單列表 現金收支登錄 高階收支登錄 材料自購登錄 每日結帳 排班表 現場電腦打卡 預約管理 預約管理 單日預約…" at bounding box center [468, 177] width 937 height 600
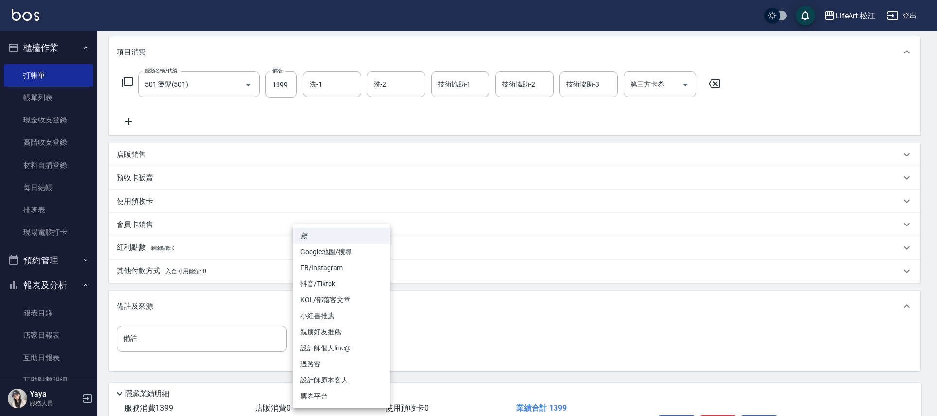
click at [358, 266] on li "FB/Instagram" at bounding box center [341, 268] width 97 height 16
type input "FB/Instagram"
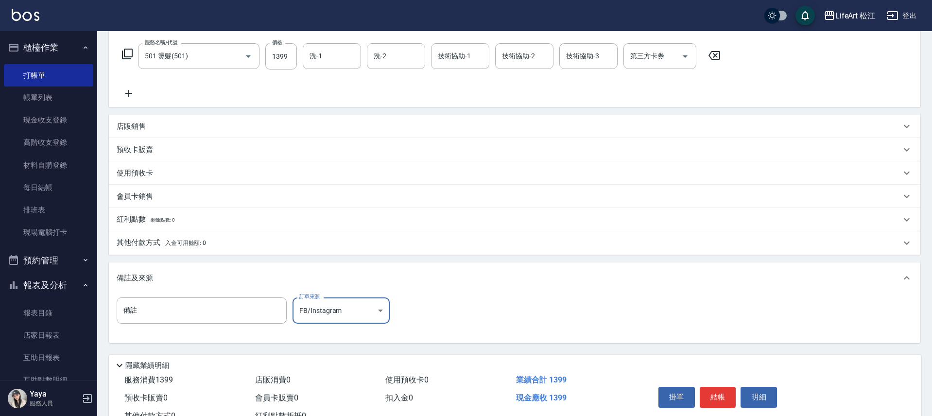
scroll to position [188, 0]
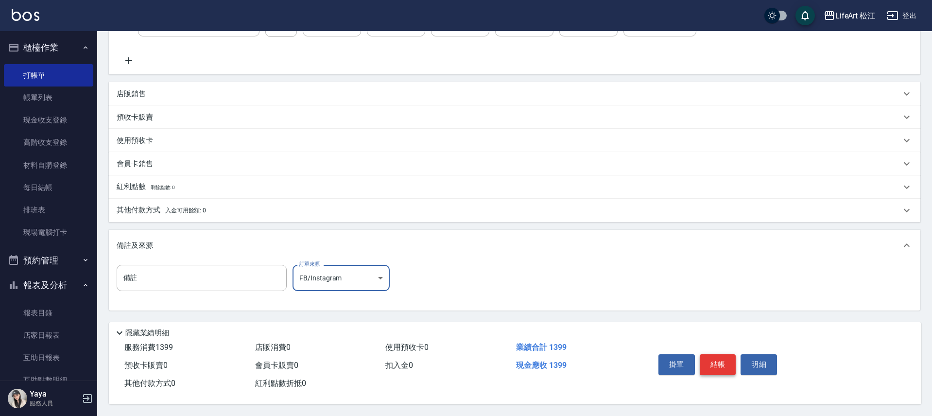
click at [723, 358] on button "結帳" at bounding box center [718, 364] width 36 height 20
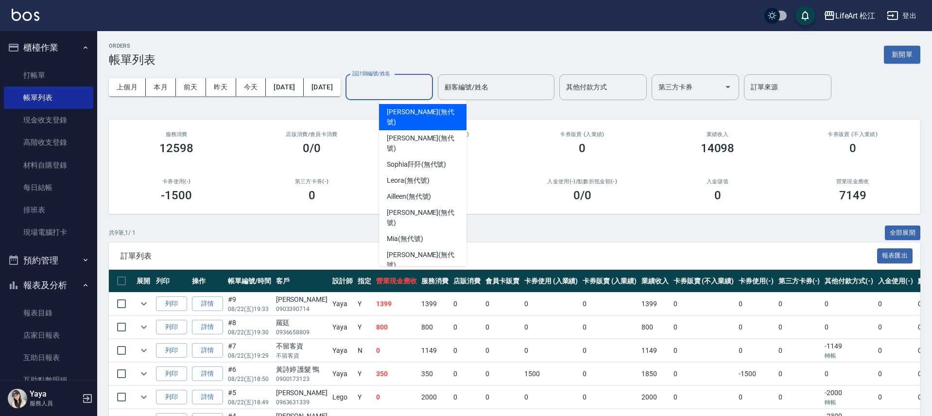
click at [414, 81] on div "設計師編號/姓名 設計師編號/姓名" at bounding box center [389, 87] width 87 height 26
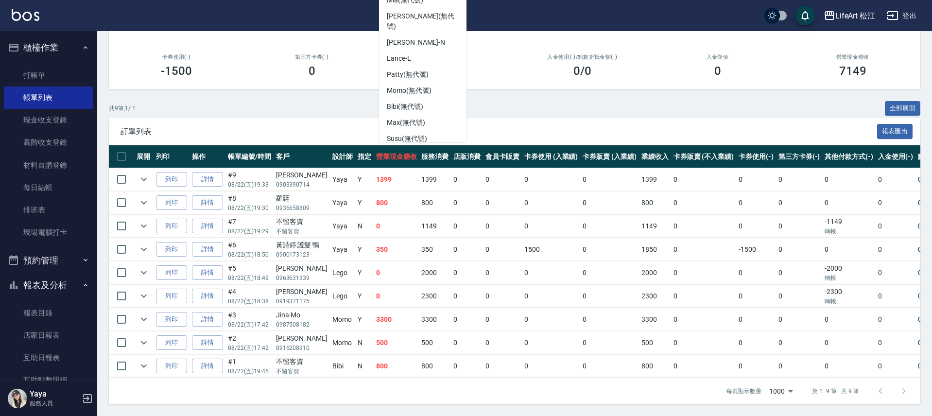
scroll to position [132, 0]
click at [422, 166] on span "Yaya (無代號)" at bounding box center [407, 171] width 40 height 10
type input "Yaya(無代號)"
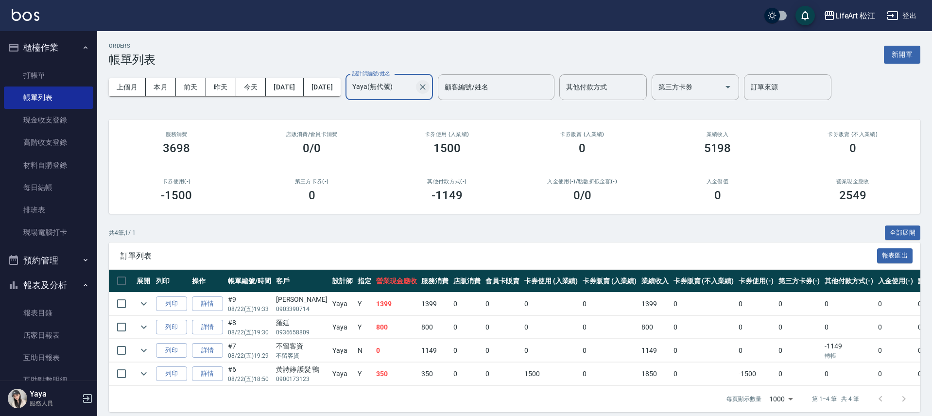
click at [426, 87] on icon "Clear" at bounding box center [423, 87] width 6 height 6
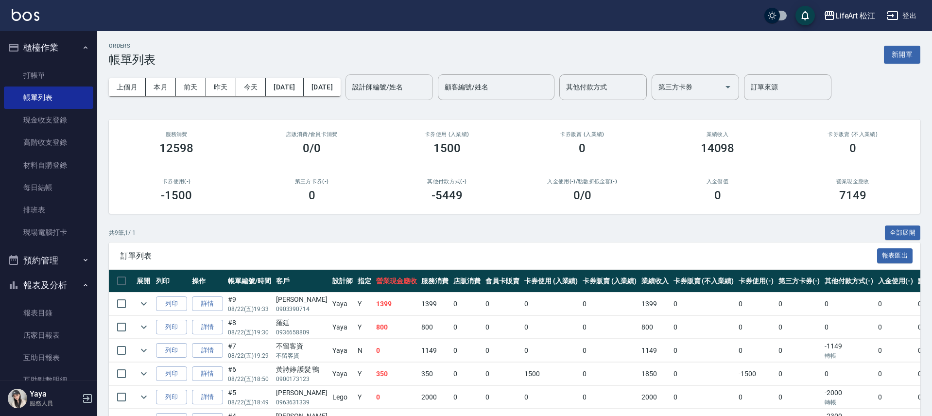
click at [327, 67] on div "上個月 本月 [DATE] [DATE] [DATE] [DATE] [DATE] 設計師編號/姓名 設計師編號/姓名 顧客編號/姓名 顧客編號/姓名 其他付…" at bounding box center [515, 87] width 812 height 41
click at [327, 64] on div "ORDERS 帳單列表 新開單" at bounding box center [515, 55] width 812 height 24
click at [72, 73] on link "打帳單" at bounding box center [48, 75] width 89 height 22
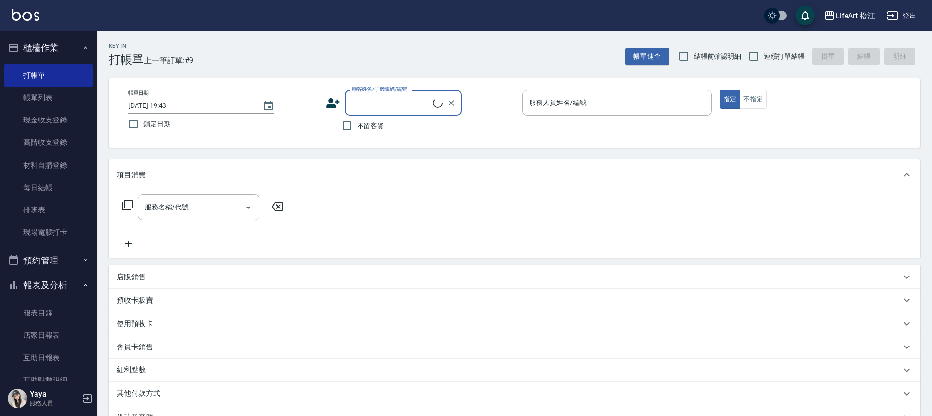
scroll to position [269, 0]
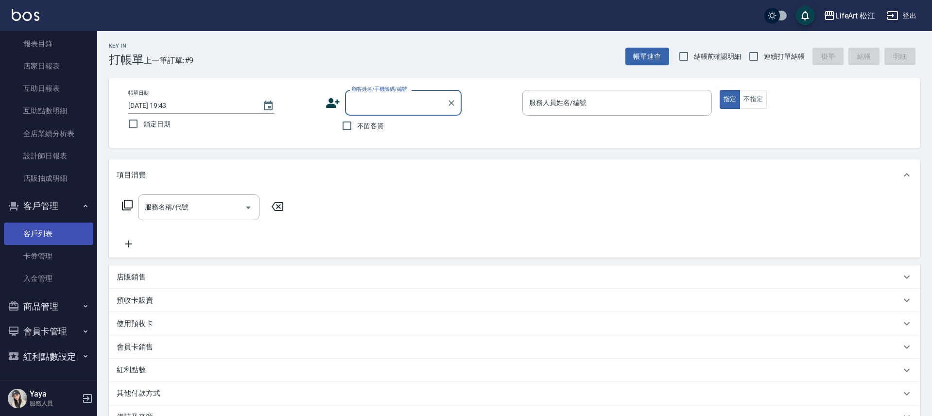
click at [58, 232] on link "客戶列表" at bounding box center [48, 234] width 89 height 22
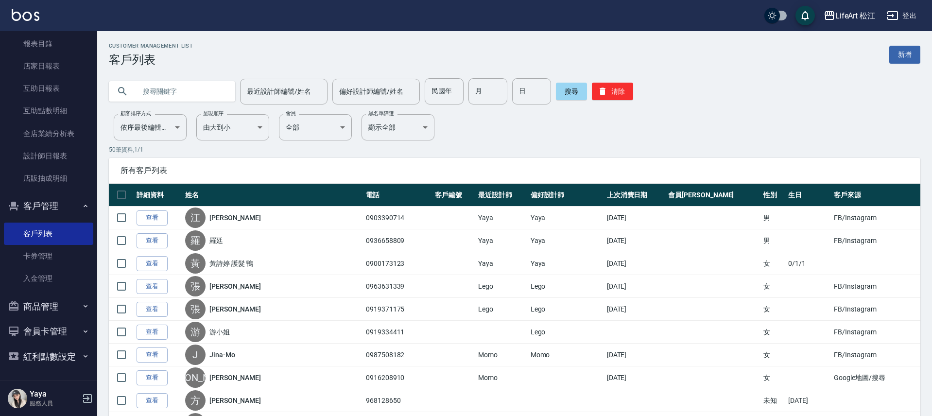
click at [194, 88] on input "text" at bounding box center [181, 91] width 91 height 26
type input "g"
type input "ㄑ"
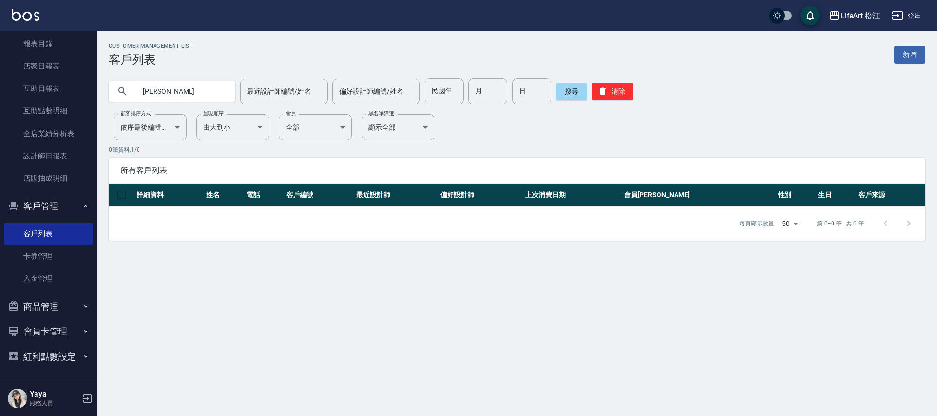
click at [194, 88] on input "[PERSON_NAME]" at bounding box center [181, 91] width 91 height 26
type input "劉"
type input "0966694662"
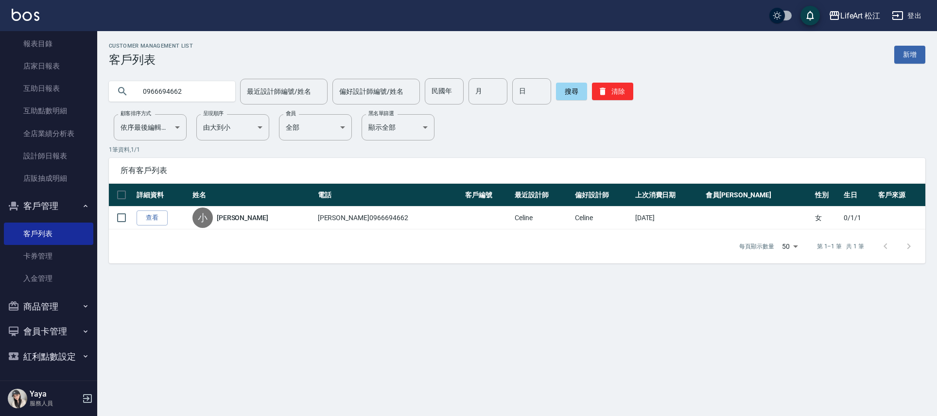
click at [152, 216] on link "查看" at bounding box center [152, 217] width 31 height 15
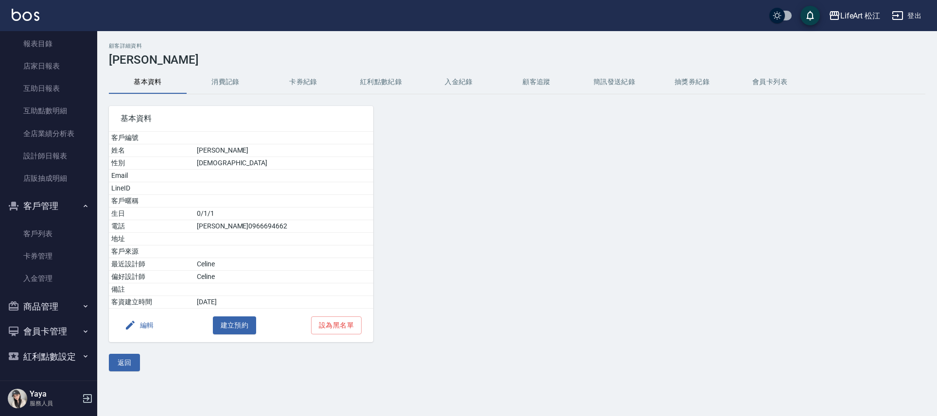
click at [226, 86] on button "消費記錄" at bounding box center [226, 81] width 78 height 23
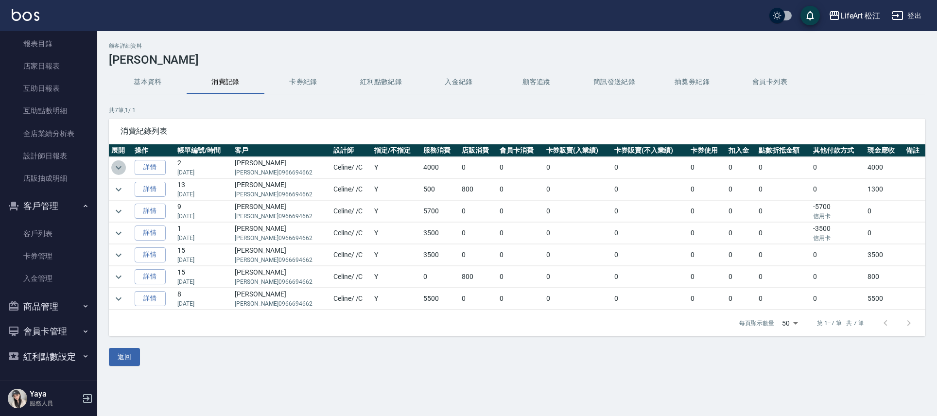
click at [118, 171] on icon "expand row" at bounding box center [119, 168] width 12 height 12
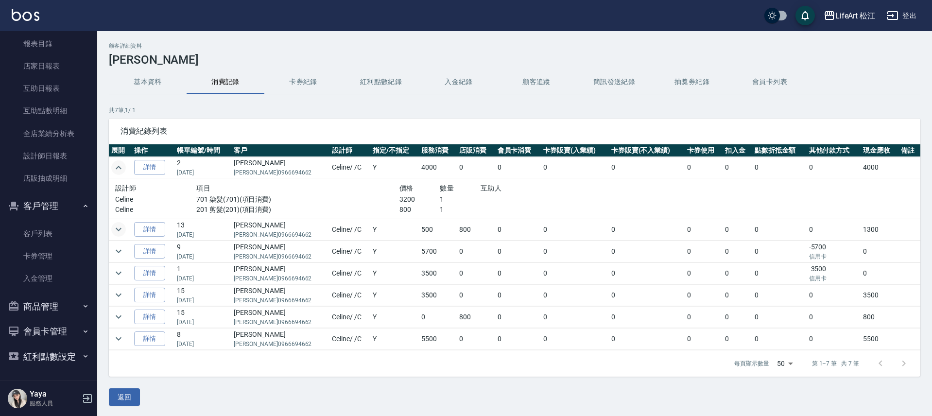
click at [120, 232] on icon "expand row" at bounding box center [119, 230] width 12 height 12
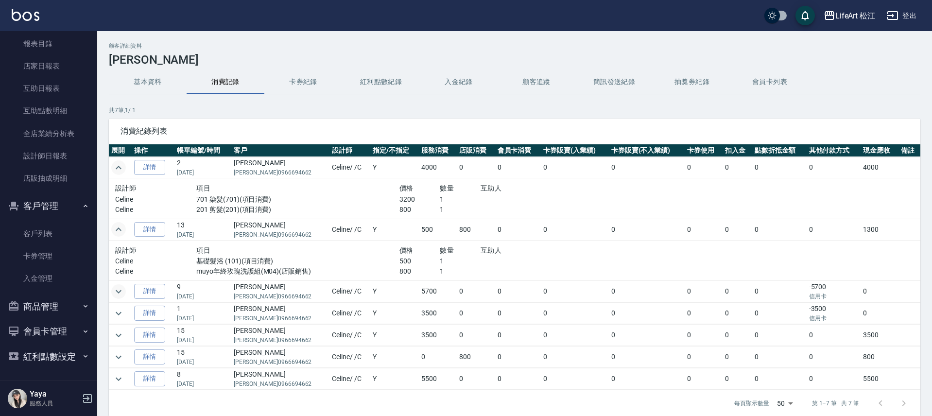
click at [119, 291] on icon "expand row" at bounding box center [119, 292] width 12 height 12
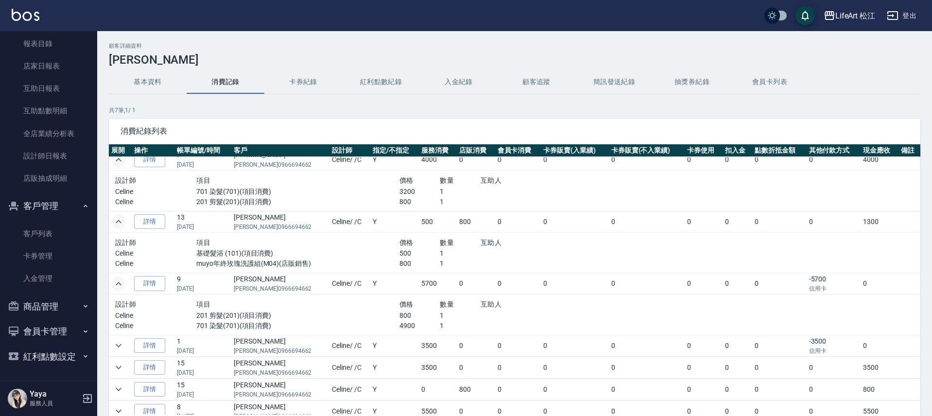
scroll to position [16, 0]
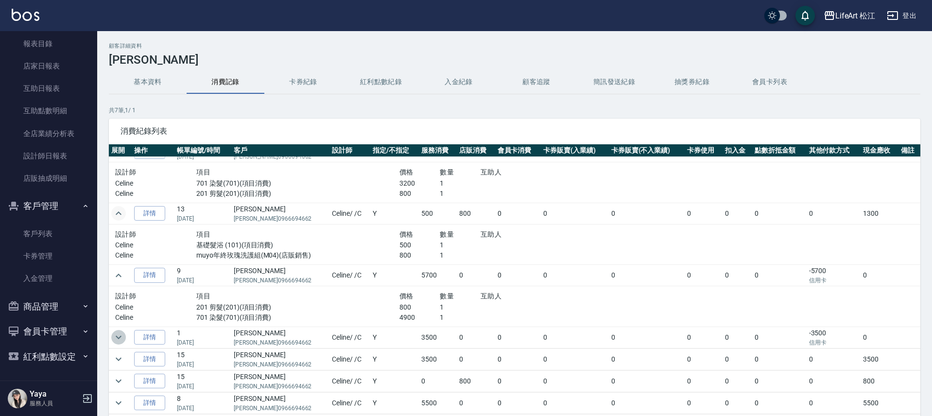
click at [121, 339] on icon "expand row" at bounding box center [119, 337] width 12 height 12
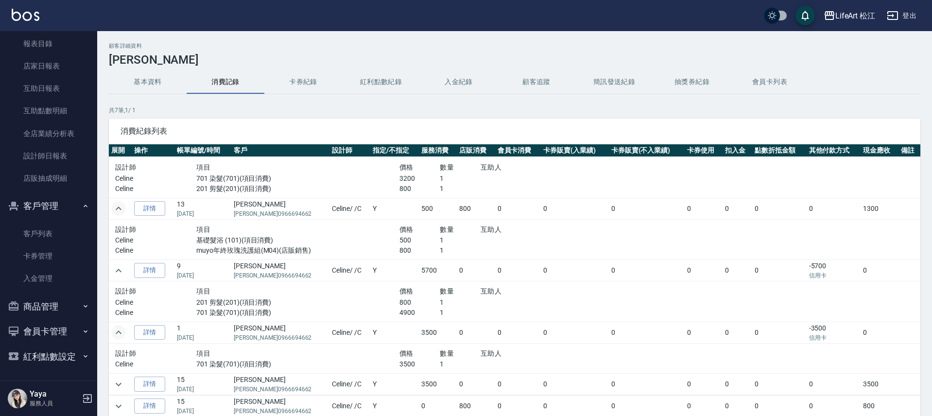
scroll to position [31, 0]
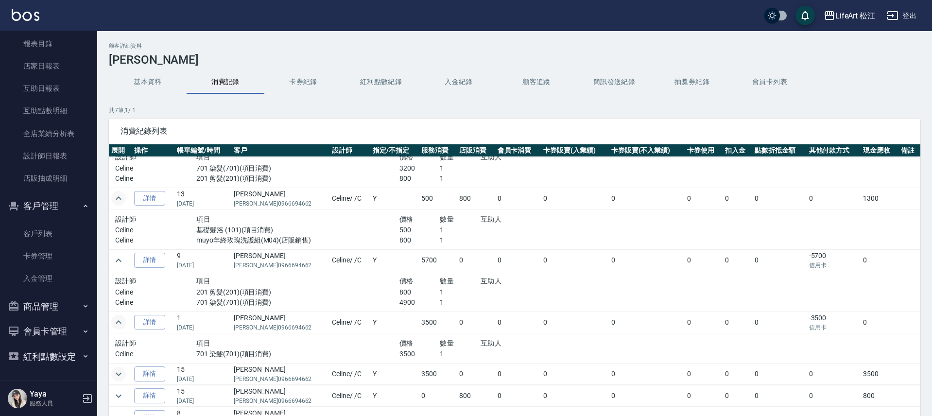
click at [120, 371] on icon "expand row" at bounding box center [119, 374] width 12 height 12
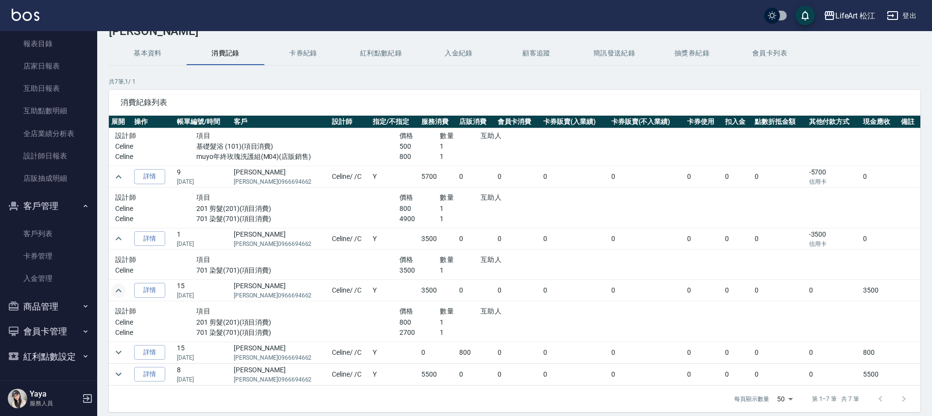
scroll to position [52, 0]
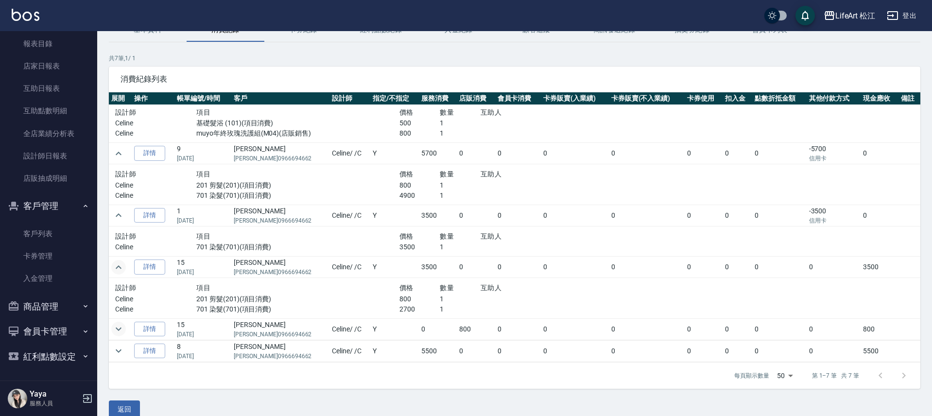
click at [114, 331] on icon "expand row" at bounding box center [119, 329] width 12 height 12
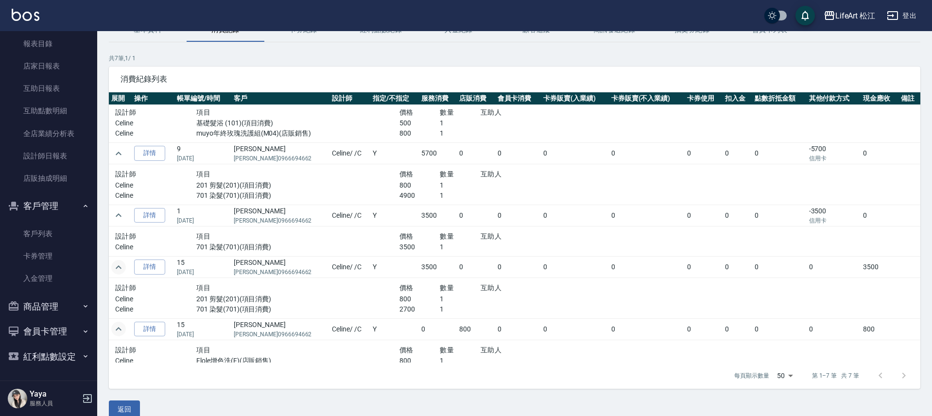
scroll to position [116, 0]
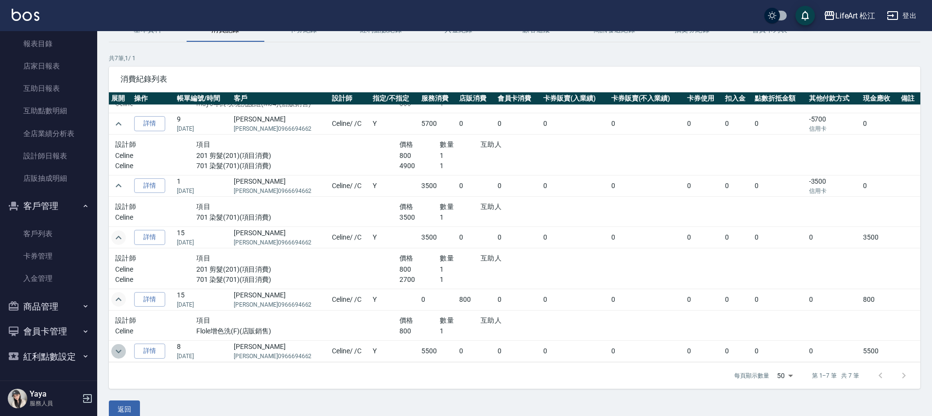
click at [121, 354] on icon "expand row" at bounding box center [119, 352] width 12 height 12
click at [120, 352] on icon "expand row" at bounding box center [119, 352] width 12 height 12
click at [121, 351] on icon "expand row" at bounding box center [119, 352] width 12 height 12
click at [120, 356] on icon "expand row" at bounding box center [119, 352] width 12 height 12
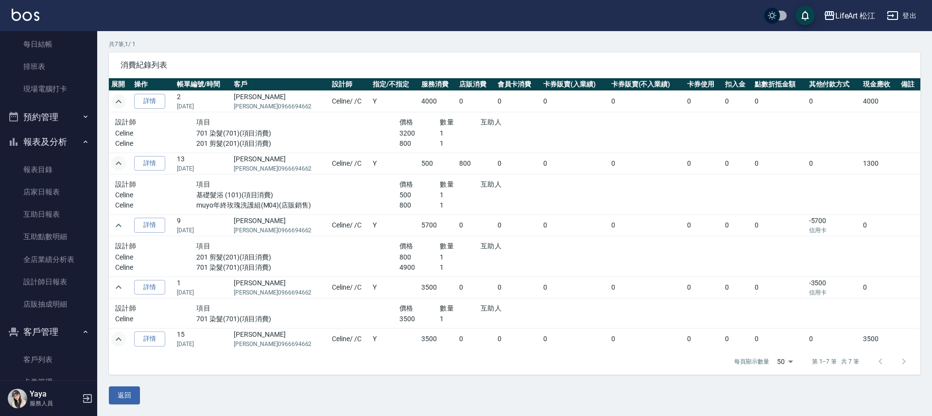
scroll to position [0, 0]
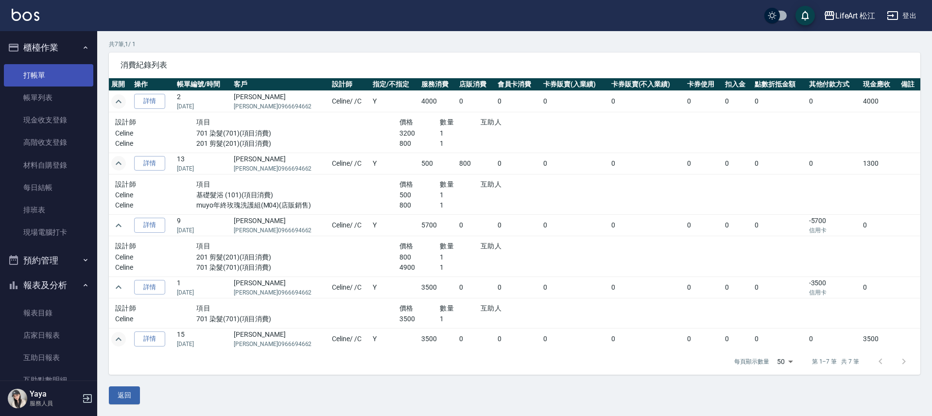
click at [60, 77] on link "打帳單" at bounding box center [48, 75] width 89 height 22
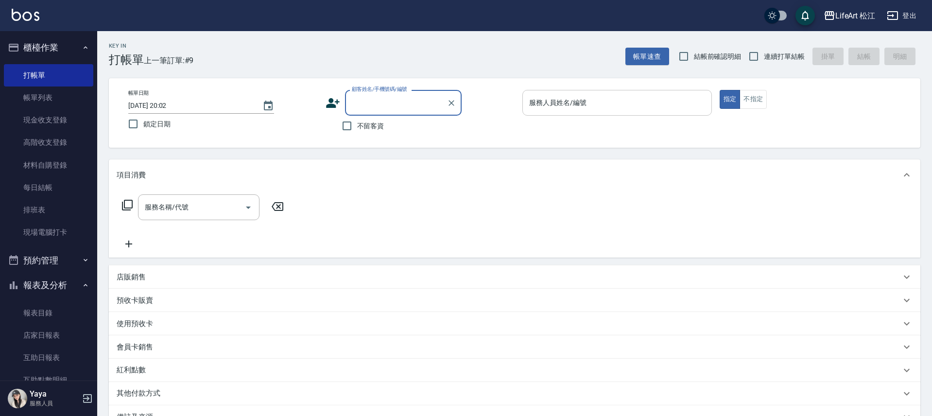
click at [582, 109] on input "服務人員姓名/編號" at bounding box center [617, 102] width 181 height 17
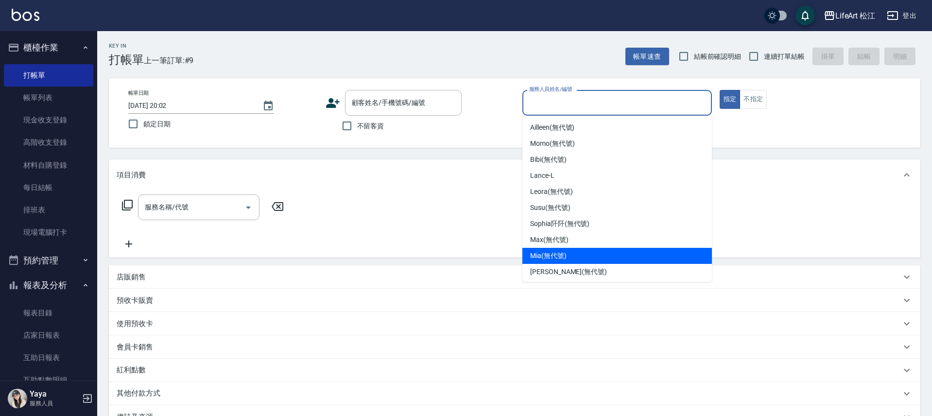
click at [545, 251] on span "Mia (無代號)" at bounding box center [548, 256] width 36 height 10
type input "Mia(無代號)"
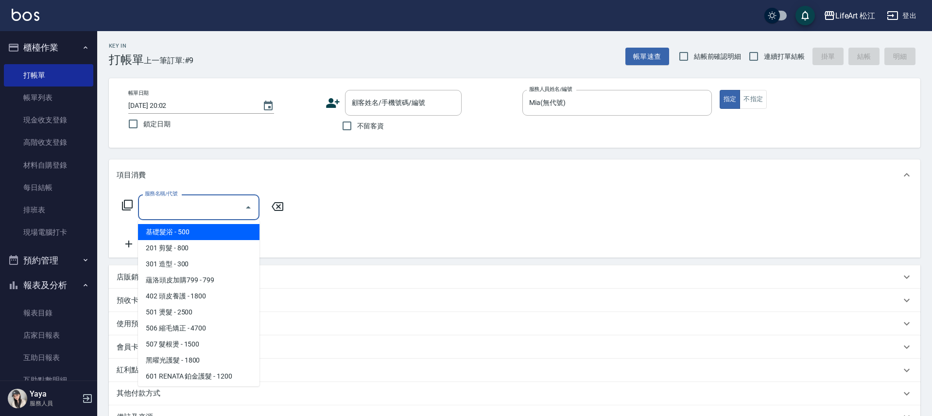
click at [216, 204] on input "服務名稱/代號" at bounding box center [191, 207] width 98 height 17
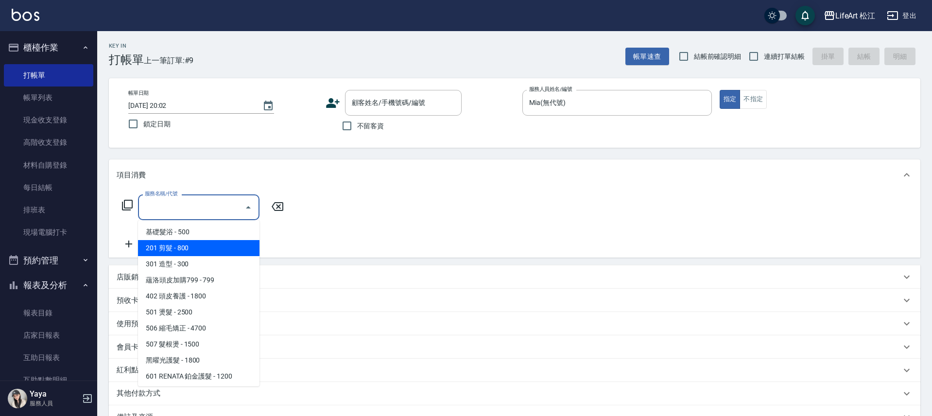
click at [186, 245] on span "201 剪髮 - 800" at bounding box center [198, 248] width 121 height 16
type input "201 剪髮(201)"
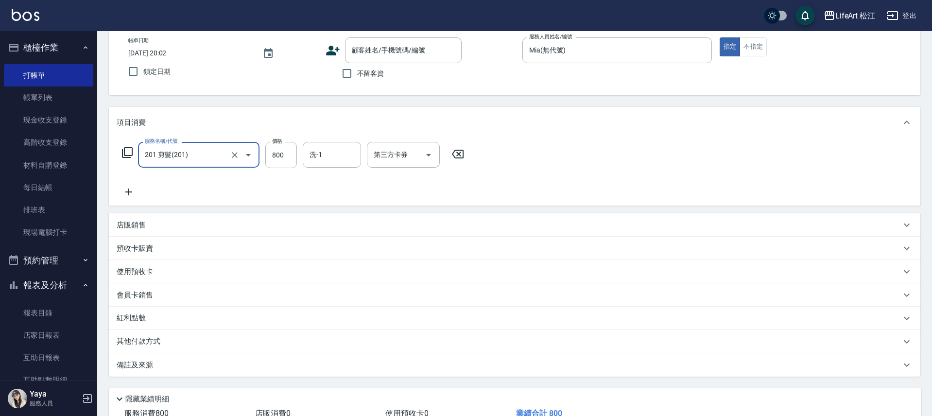
scroll to position [123, 0]
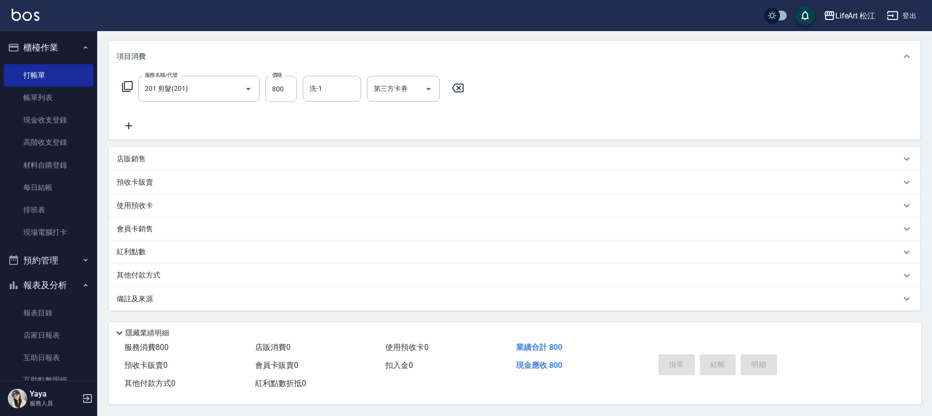
click at [160, 297] on div "備註及來源" at bounding box center [509, 299] width 784 height 10
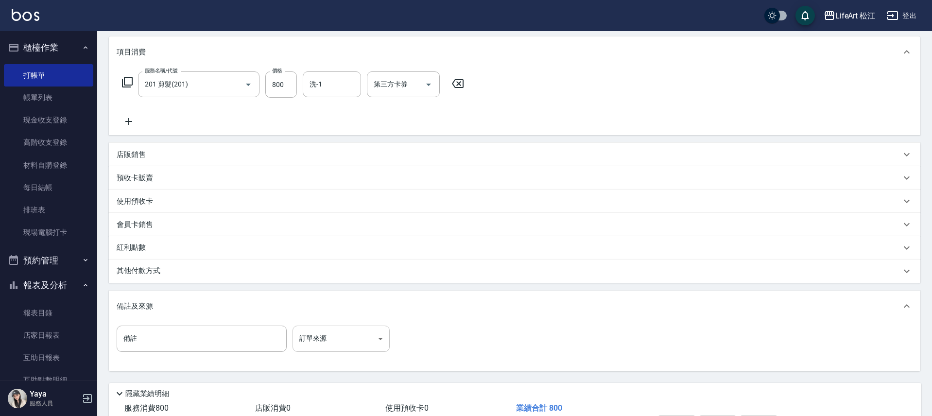
click at [369, 346] on body "LifeArt 松江 登出 櫃檯作業 打帳單 帳單列表 現金收支登錄 高階收支登錄 材料自購登錄 每日結帳 排班表 現場電腦打卡 預約管理 預約管理 單日預約…" at bounding box center [466, 177] width 932 height 600
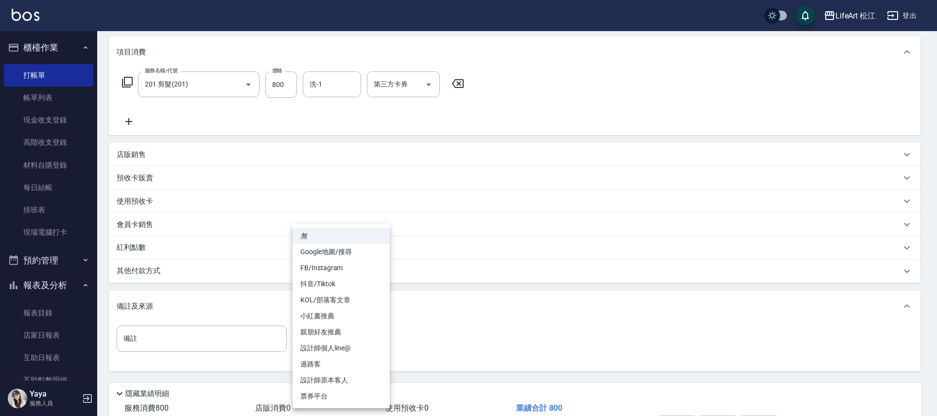
click at [360, 377] on li "設計師原本客人" at bounding box center [341, 380] width 97 height 16
type input "設計師原本客人"
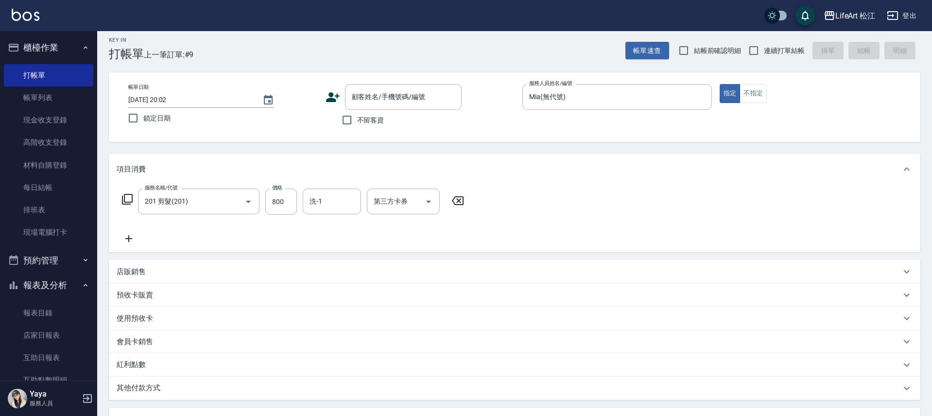
scroll to position [0, 0]
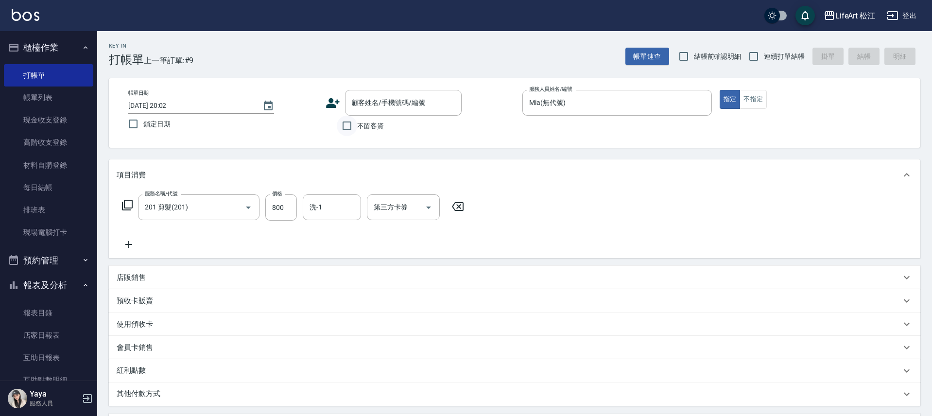
click at [352, 132] on input "不留客資" at bounding box center [347, 126] width 20 height 20
checkbox input "true"
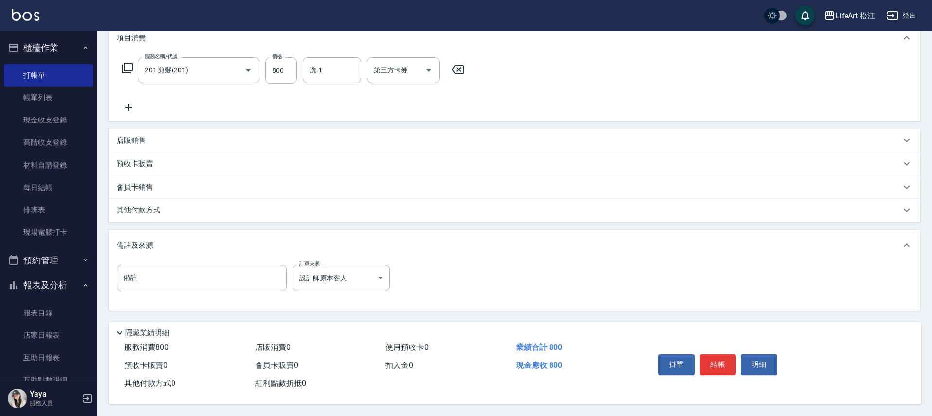
scroll to position [141, 0]
click at [720, 357] on button "結帳" at bounding box center [718, 364] width 36 height 20
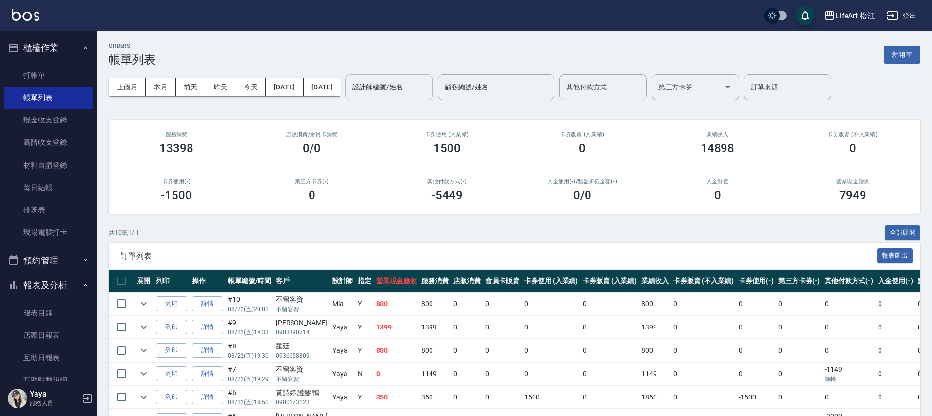
click at [414, 86] on div "設計師編號/姓名 設計師編號/姓名" at bounding box center [389, 87] width 87 height 26
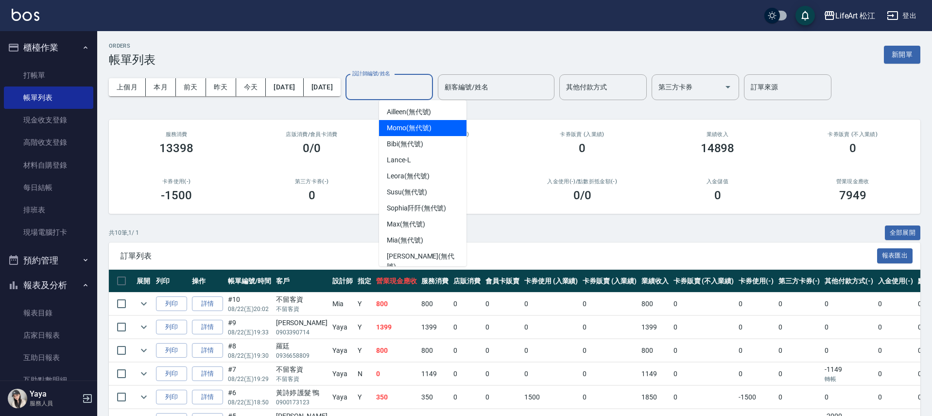
click at [880, 70] on div "上個月 本月 [DATE] [DATE] [DATE] [DATE] [DATE] 設計師編號/姓名 設計師編號/姓名 顧客編號/姓名 顧客編號/姓名 其他付…" at bounding box center [515, 87] width 812 height 41
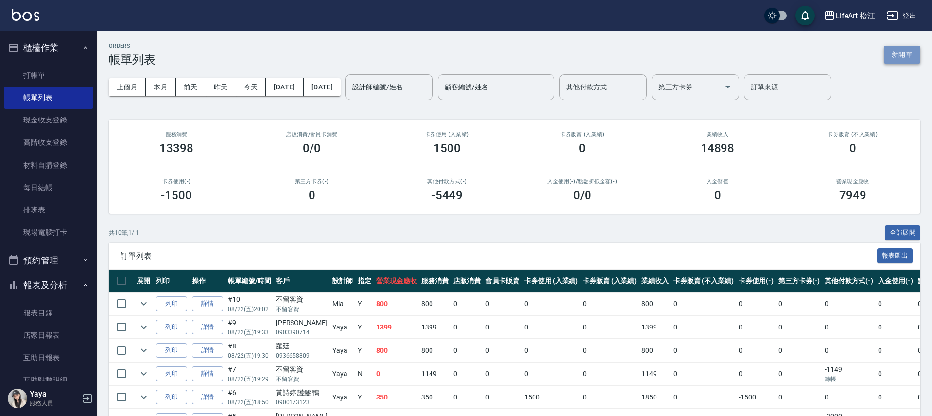
click at [892, 60] on button "新開單" at bounding box center [902, 55] width 36 height 18
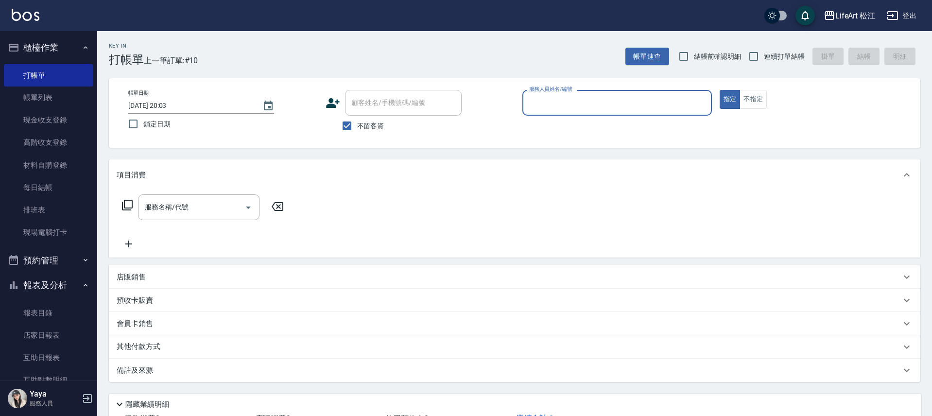
click at [362, 126] on span "不留客資" at bounding box center [370, 126] width 27 height 10
click at [357, 126] on input "不留客資" at bounding box center [347, 126] width 20 height 20
checkbox input "false"
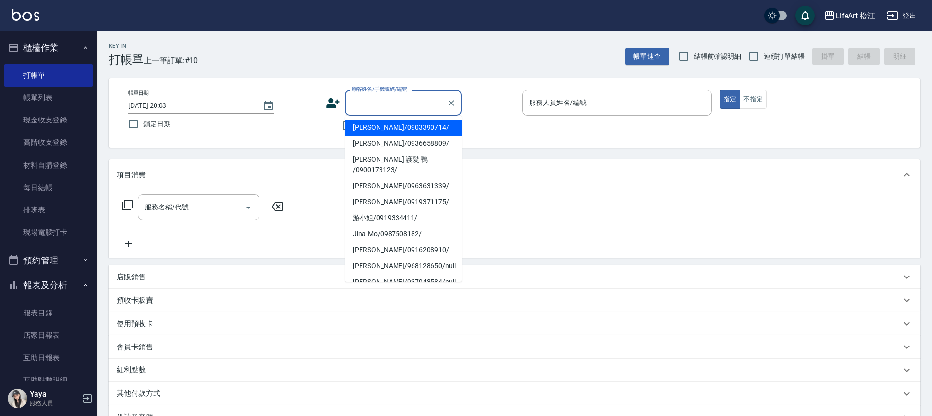
click at [371, 104] on input "顧客姓名/手機號碼/編號" at bounding box center [395, 102] width 93 height 17
type input "f"
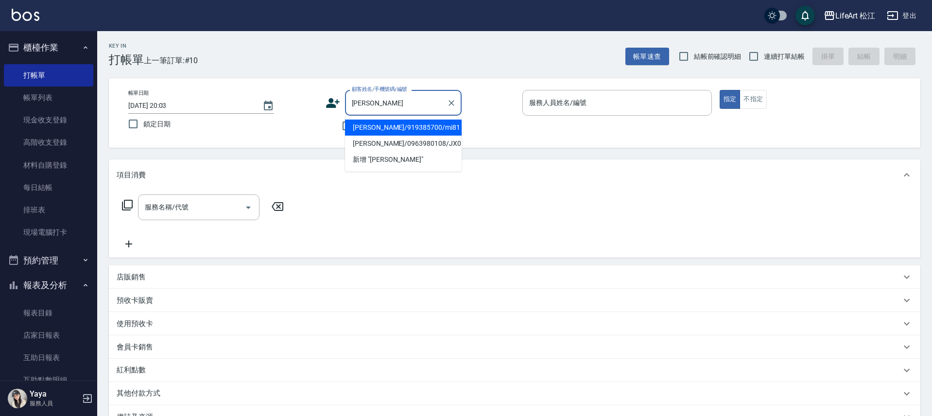
click at [443, 130] on li "[PERSON_NAME]/919385700/mi81" at bounding box center [403, 128] width 117 height 16
type input "[PERSON_NAME]/919385700/mi81"
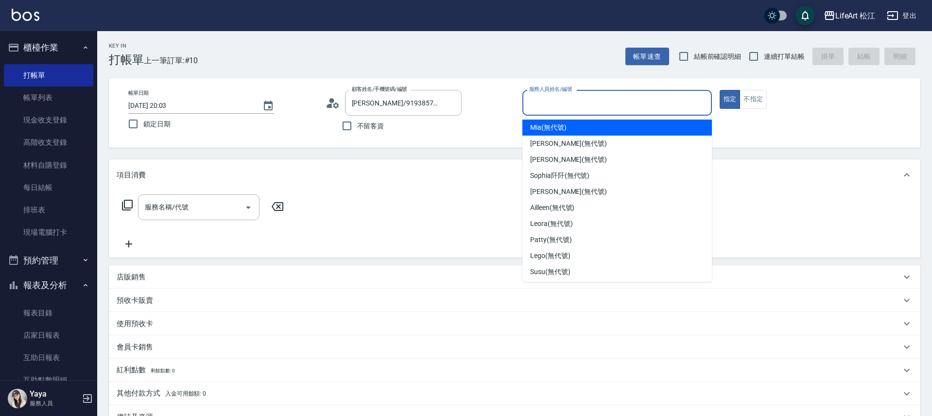
click at [549, 106] on input "服務人員姓名/編號" at bounding box center [617, 102] width 181 height 17
click at [578, 129] on div "Mia (無代號)" at bounding box center [617, 128] width 190 height 16
type input "Mia(無代號)"
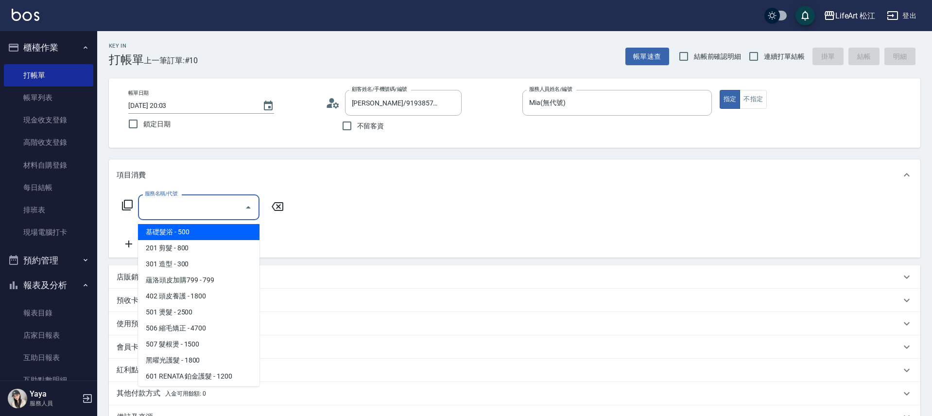
click at [175, 213] on input "服務名稱/代號" at bounding box center [191, 207] width 98 height 17
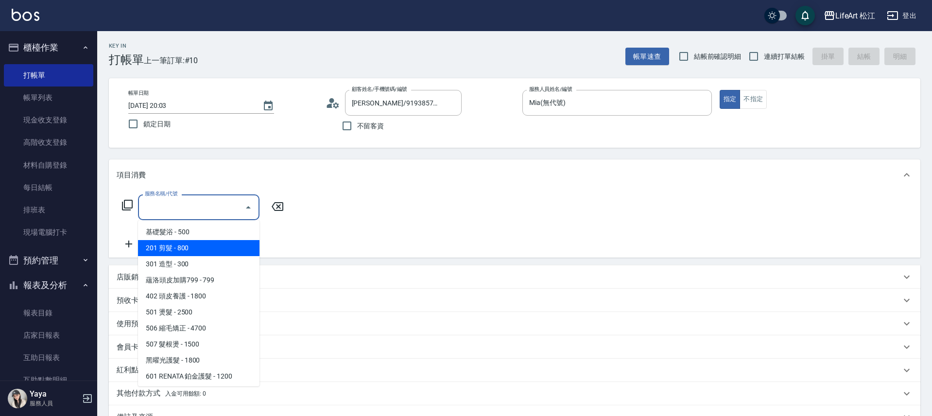
click at [181, 251] on span "201 剪髮 - 800" at bounding box center [198, 248] width 121 height 16
type input "201 剪髮(201)"
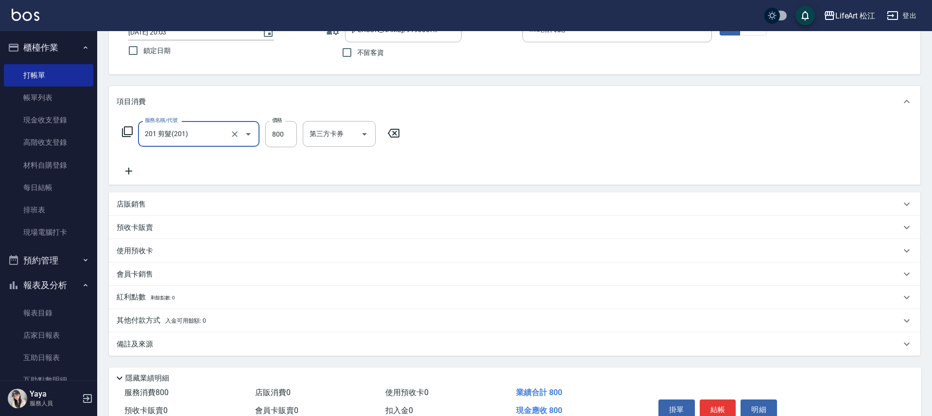
scroll to position [123, 0]
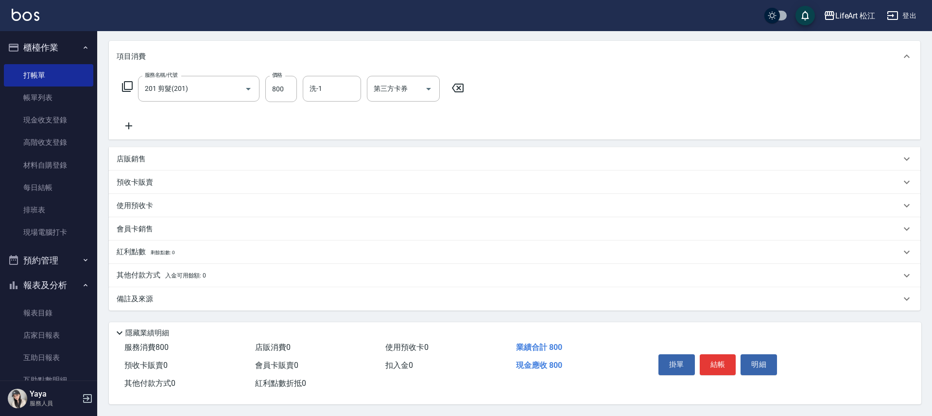
click at [144, 273] on p "其他付款方式 入金可用餘額: 0" at bounding box center [161, 275] width 89 height 11
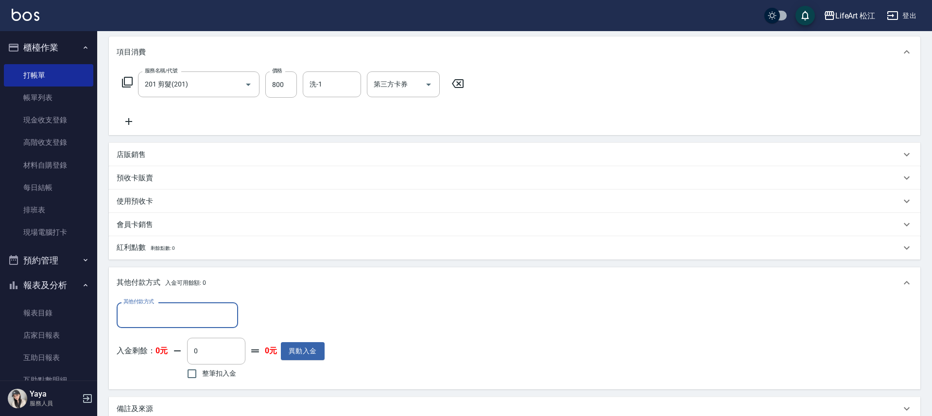
scroll to position [0, 0]
click at [151, 324] on div "其他付款方式" at bounding box center [177, 315] width 121 height 26
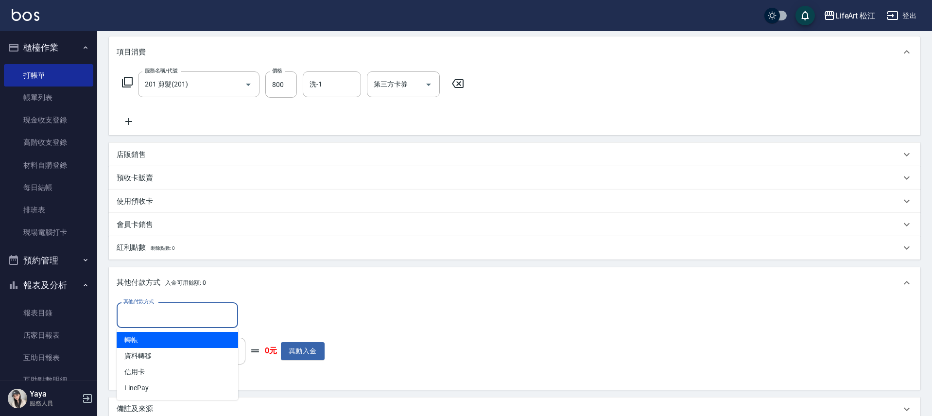
click at [150, 342] on span "轉帳" at bounding box center [177, 340] width 121 height 16
type input "轉帳"
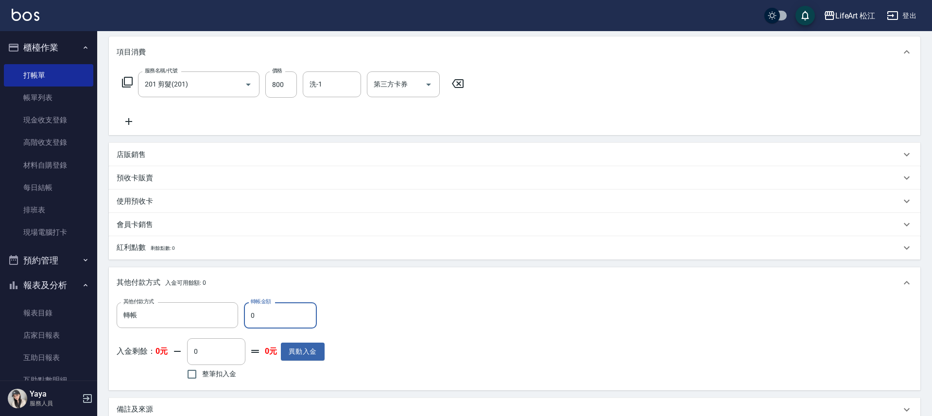
click at [279, 312] on input "0" at bounding box center [280, 315] width 73 height 26
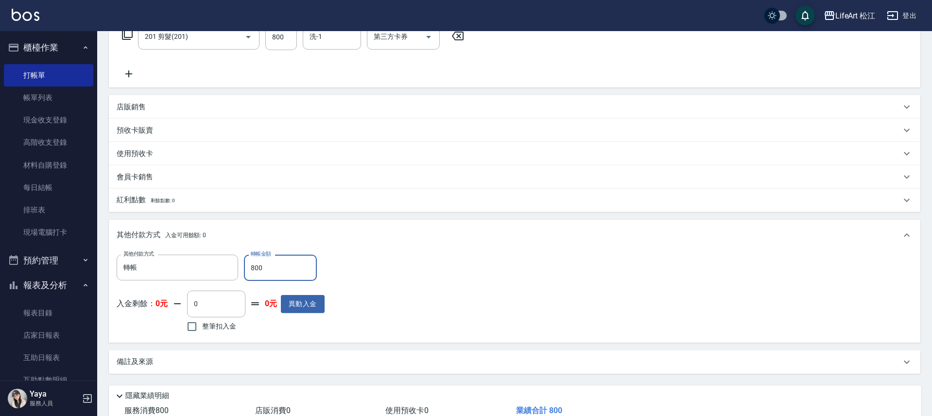
scroll to position [212, 0]
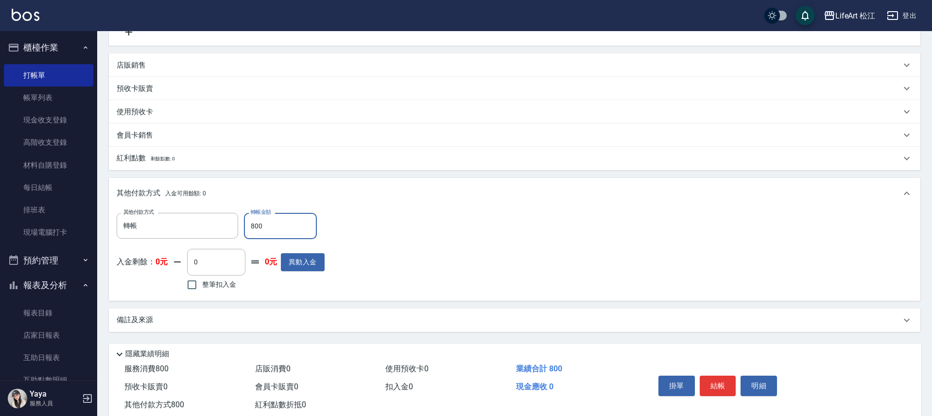
type input "800"
click at [165, 320] on div "備註及來源" at bounding box center [509, 320] width 784 height 10
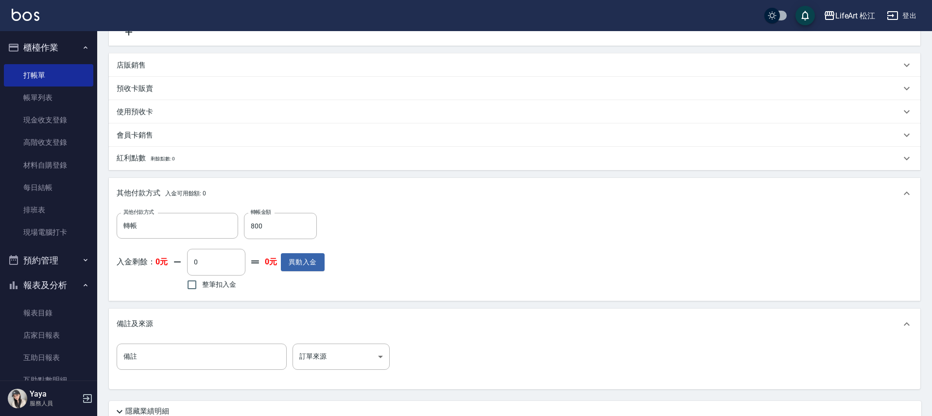
click at [318, 341] on div "備註 備註 訂單來源 ​ 訂單來源" at bounding box center [515, 365] width 812 height 50
click at [324, 351] on body "LifeArt 松江 登出 櫃檯作業 打帳單 帳單列表 現金收支登錄 高階收支登錄 材料自購登錄 每日結帳 排班表 現場電腦打卡 預約管理 預約管理 單日預約…" at bounding box center [466, 141] width 932 height 707
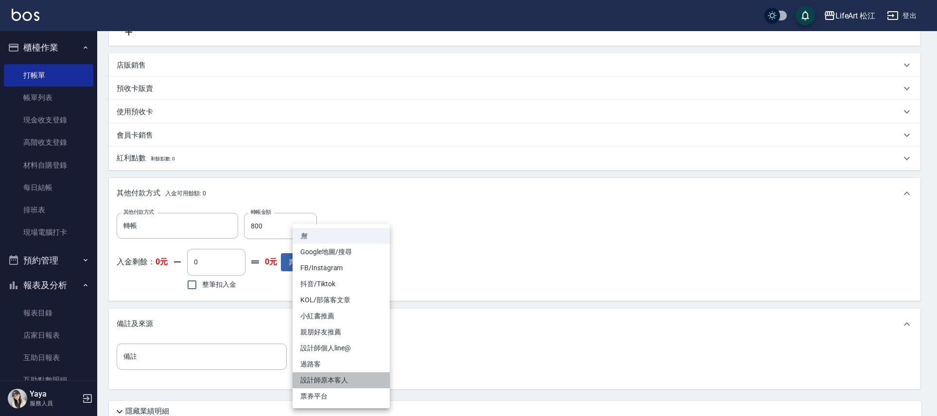
click at [327, 379] on li "設計師原本客人" at bounding box center [341, 380] width 97 height 16
type input "設計師原本客人"
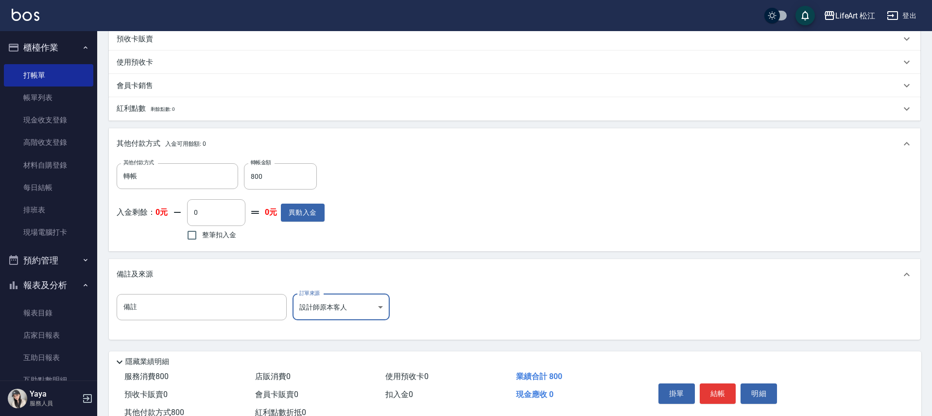
scroll to position [295, 0]
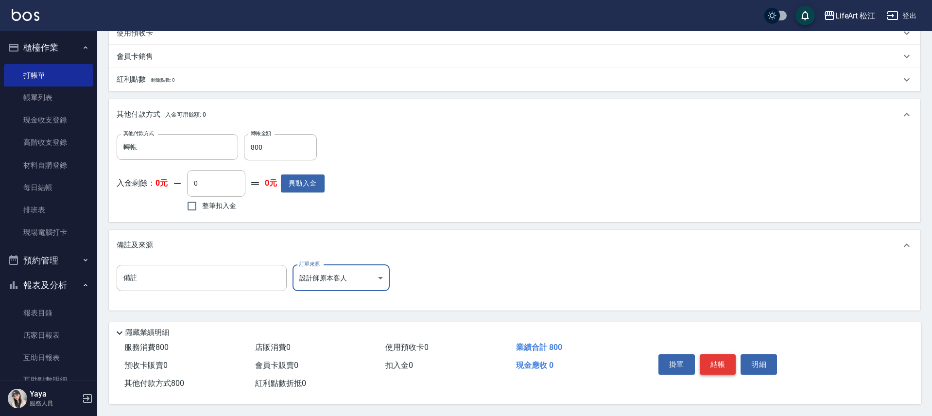
click at [708, 354] on button "結帳" at bounding box center [718, 364] width 36 height 20
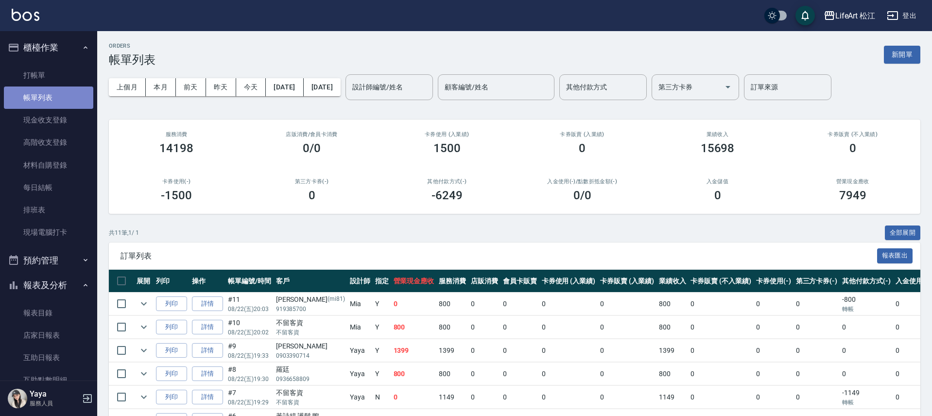
click at [74, 103] on link "帳單列表" at bounding box center [48, 98] width 89 height 22
